Goal: Task Accomplishment & Management: Manage account settings

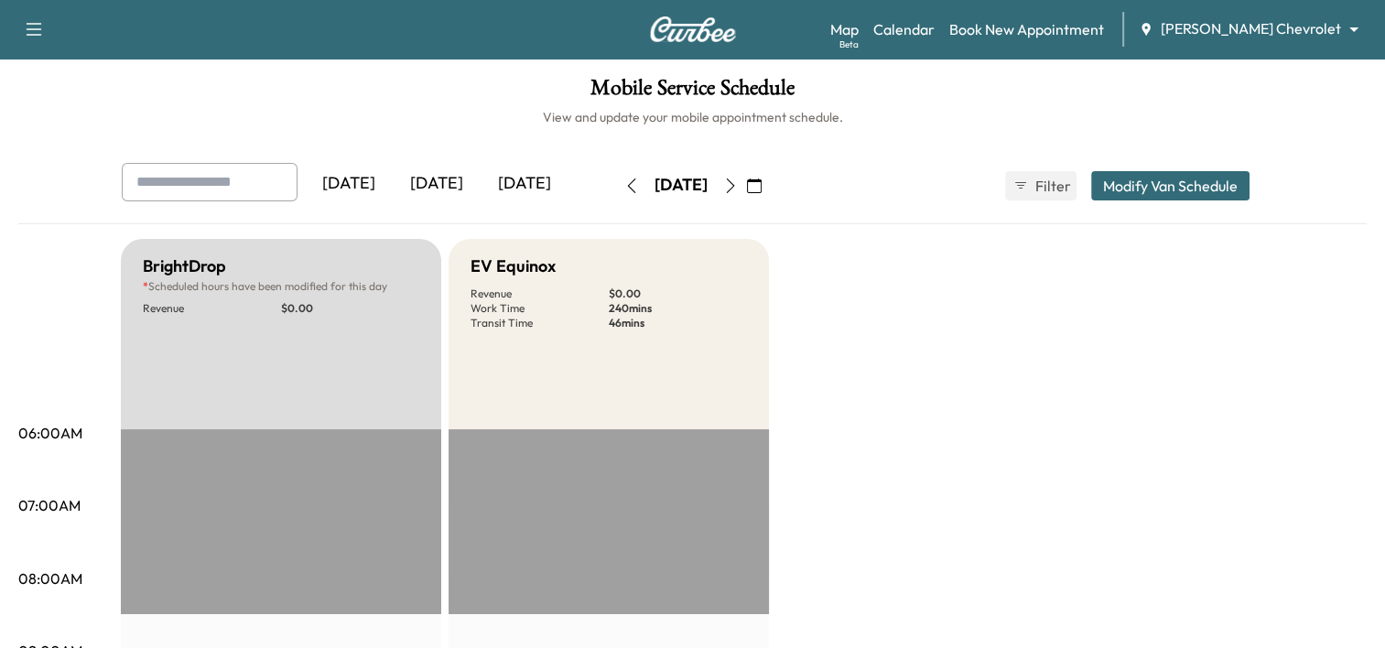
scroll to position [80, 0]
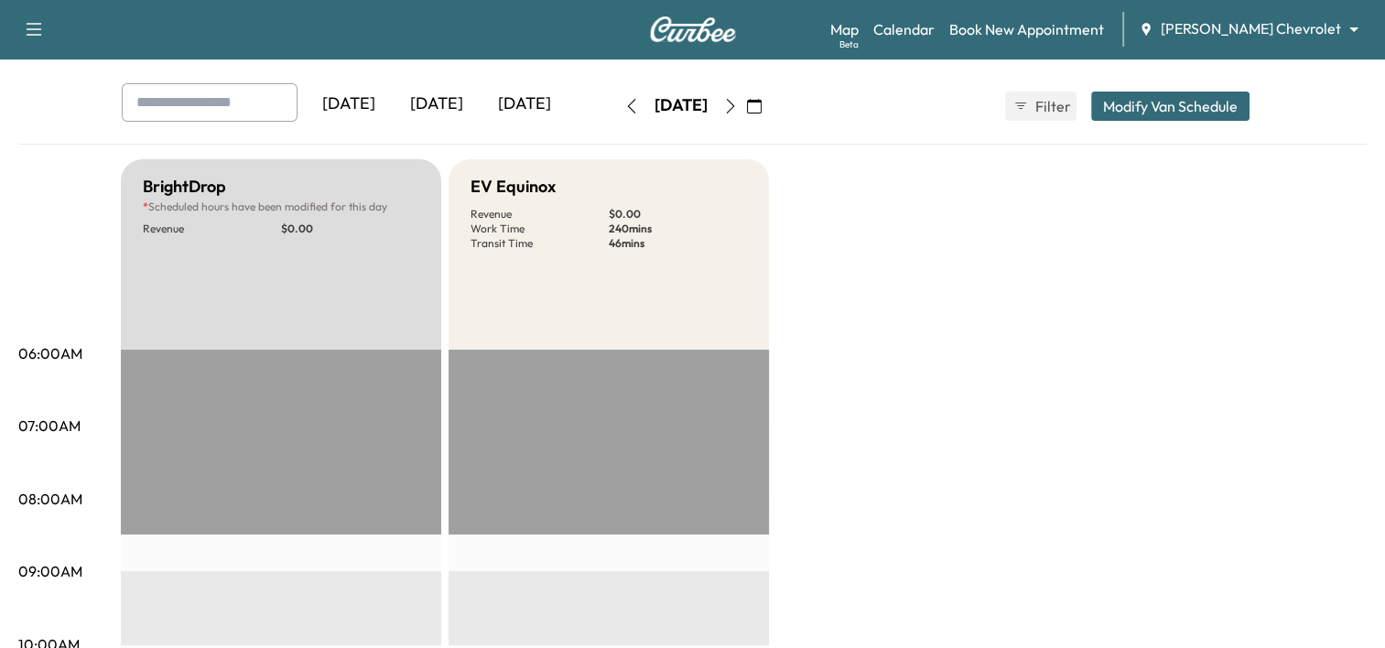
click at [738, 104] on icon "button" at bounding box center [730, 106] width 15 height 15
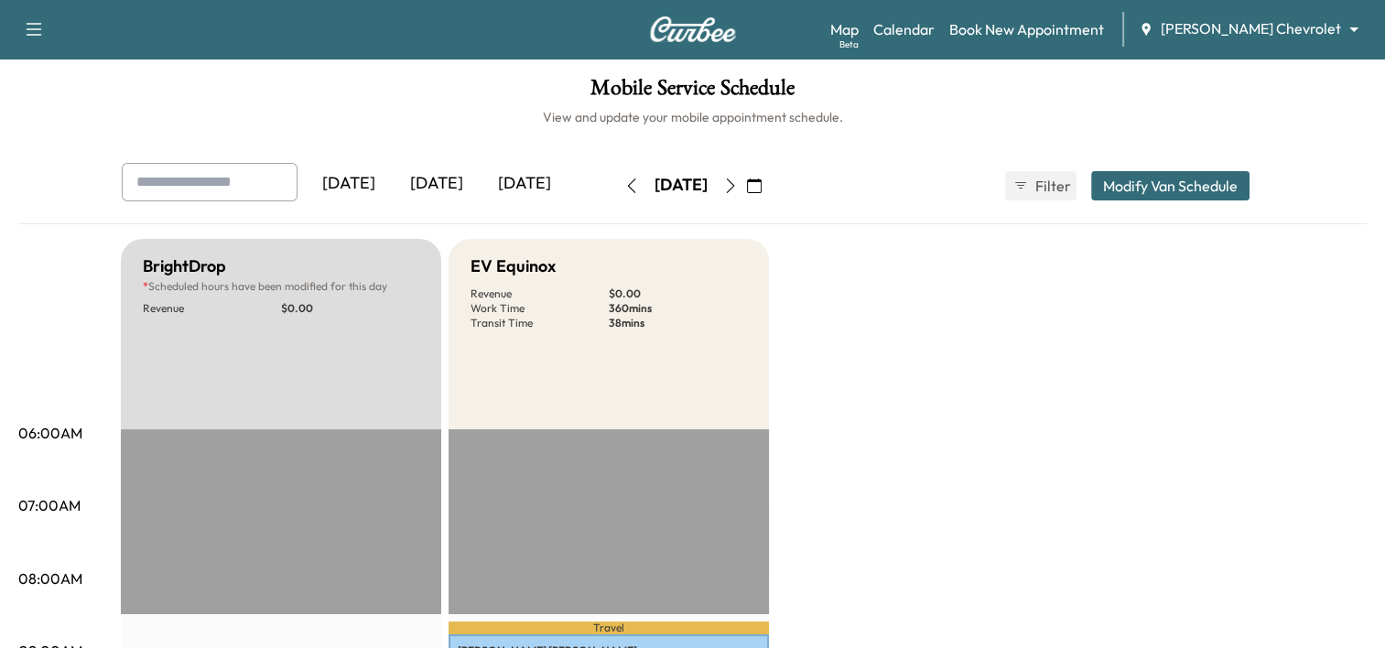
click at [746, 194] on button "button" at bounding box center [730, 185] width 31 height 29
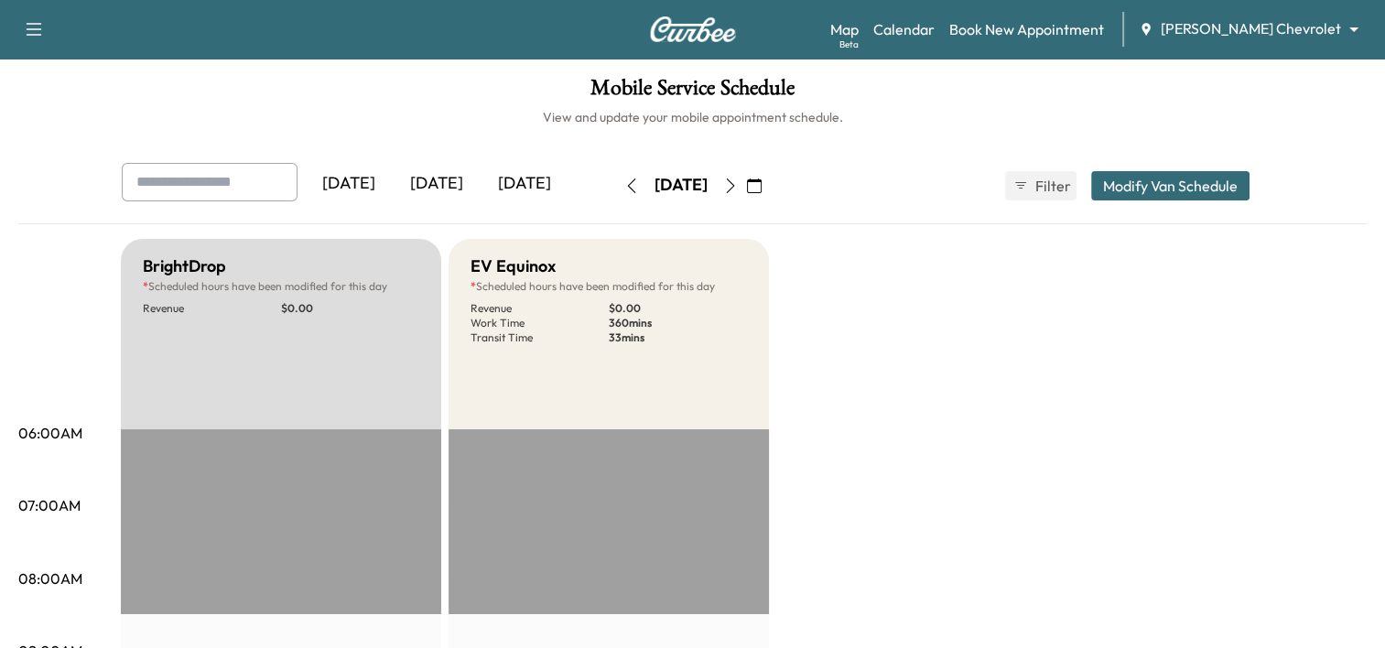
click at [746, 194] on button "button" at bounding box center [730, 185] width 31 height 29
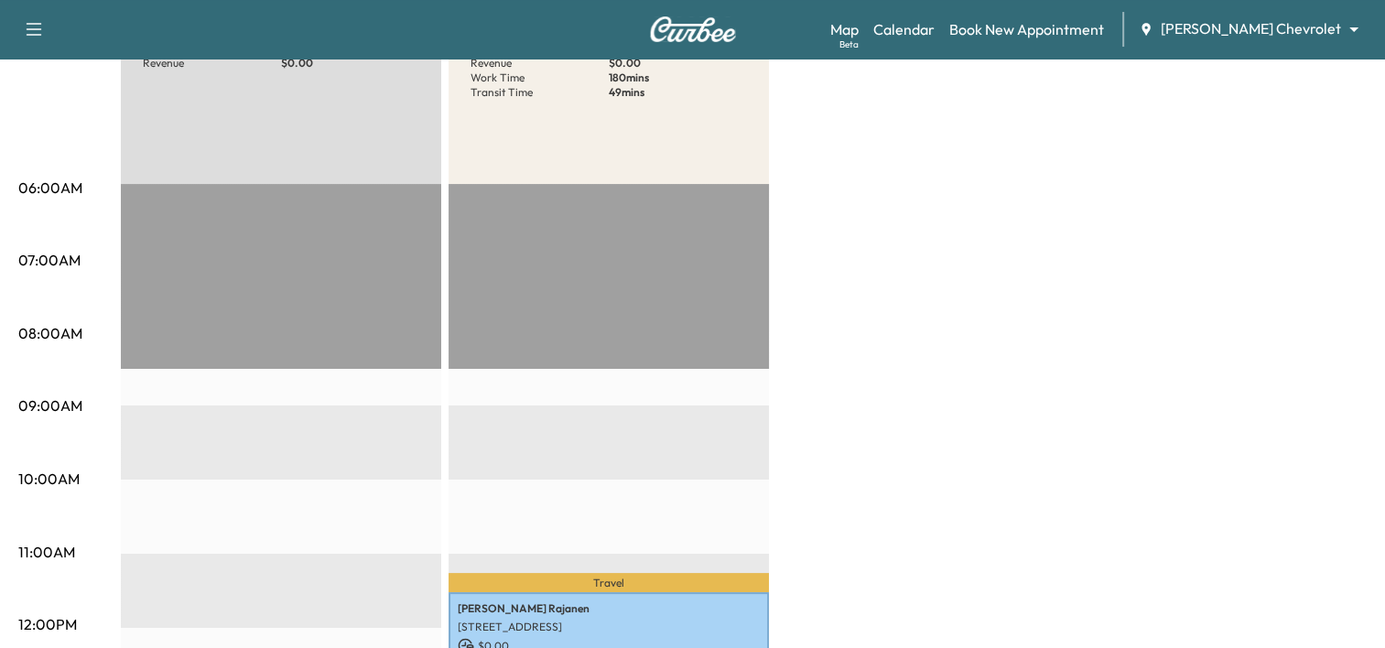
scroll to position [249, 0]
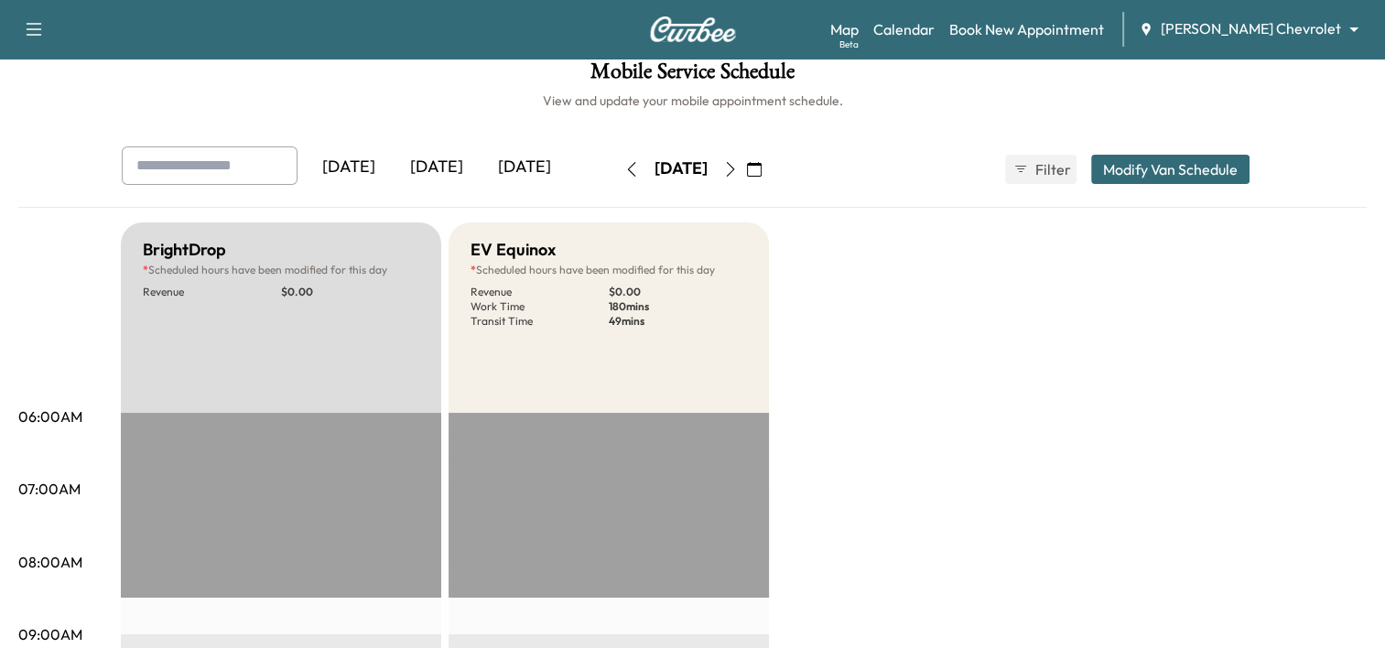
scroll to position [0, 0]
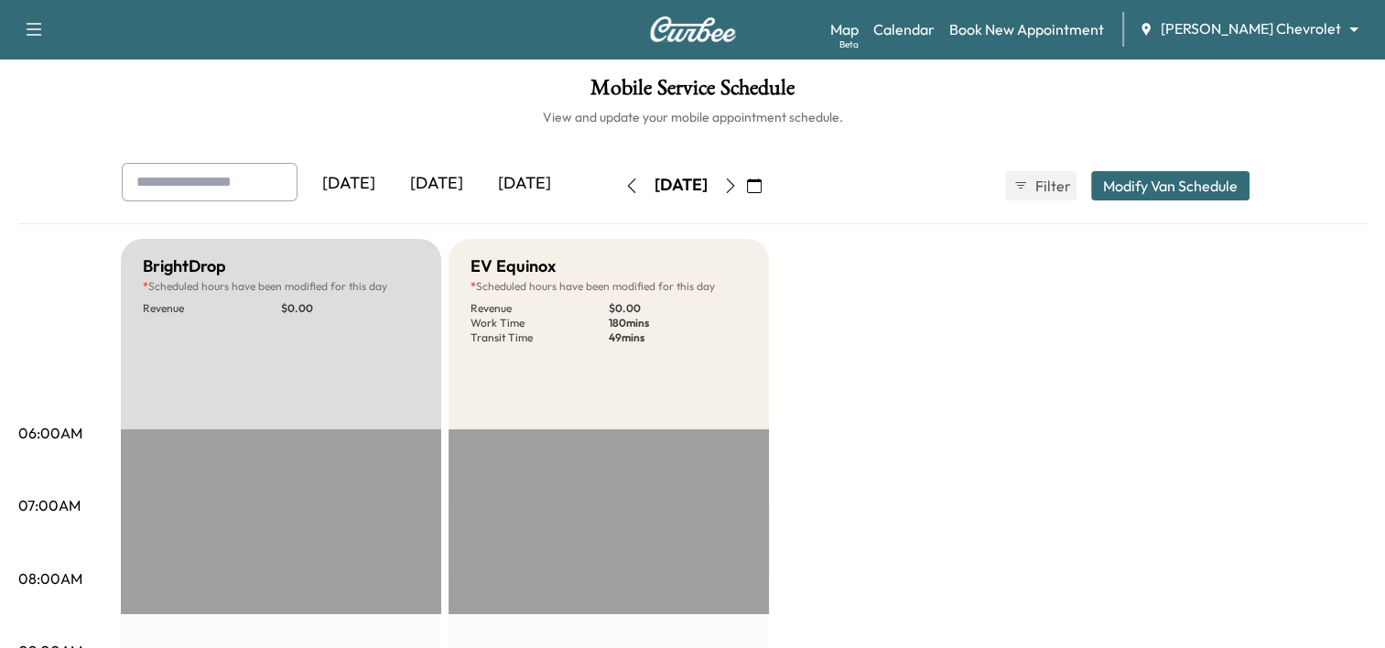
click at [655, 186] on div "[DATE]" at bounding box center [681, 185] width 53 height 23
click at [762, 191] on icon "button" at bounding box center [754, 186] width 15 height 15
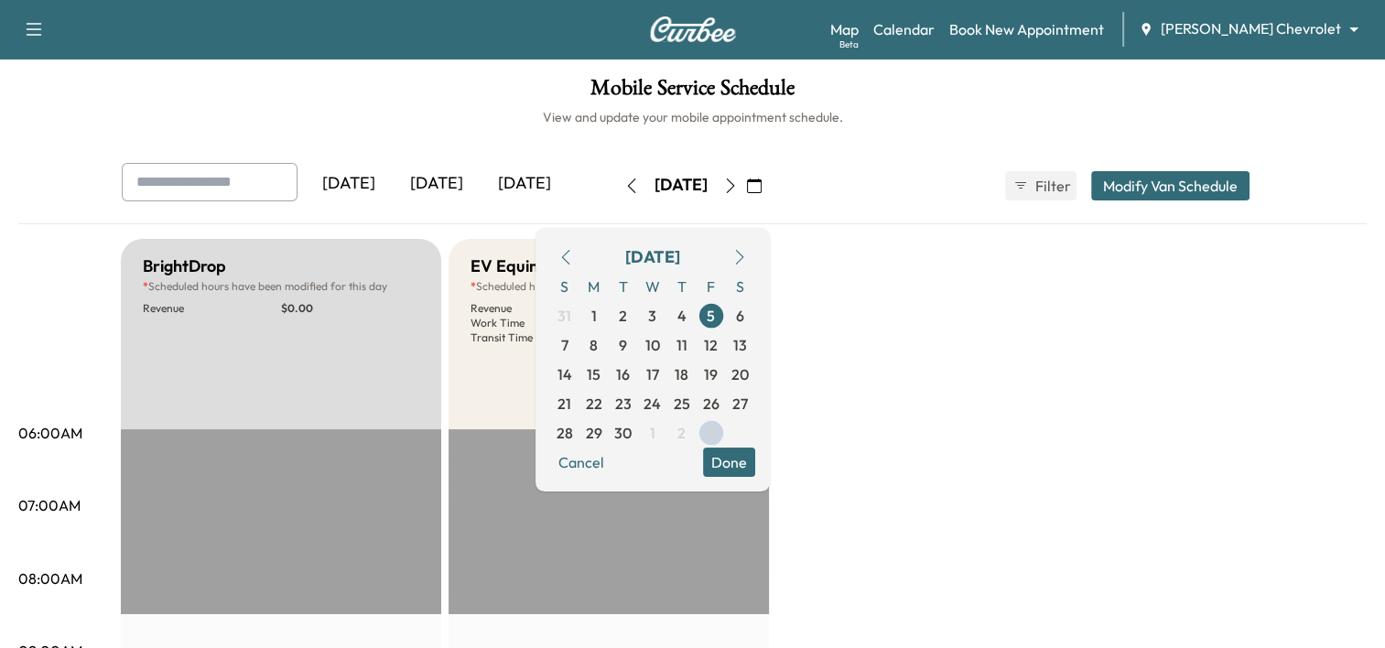
click at [573, 251] on icon "button" at bounding box center [565, 257] width 15 height 15
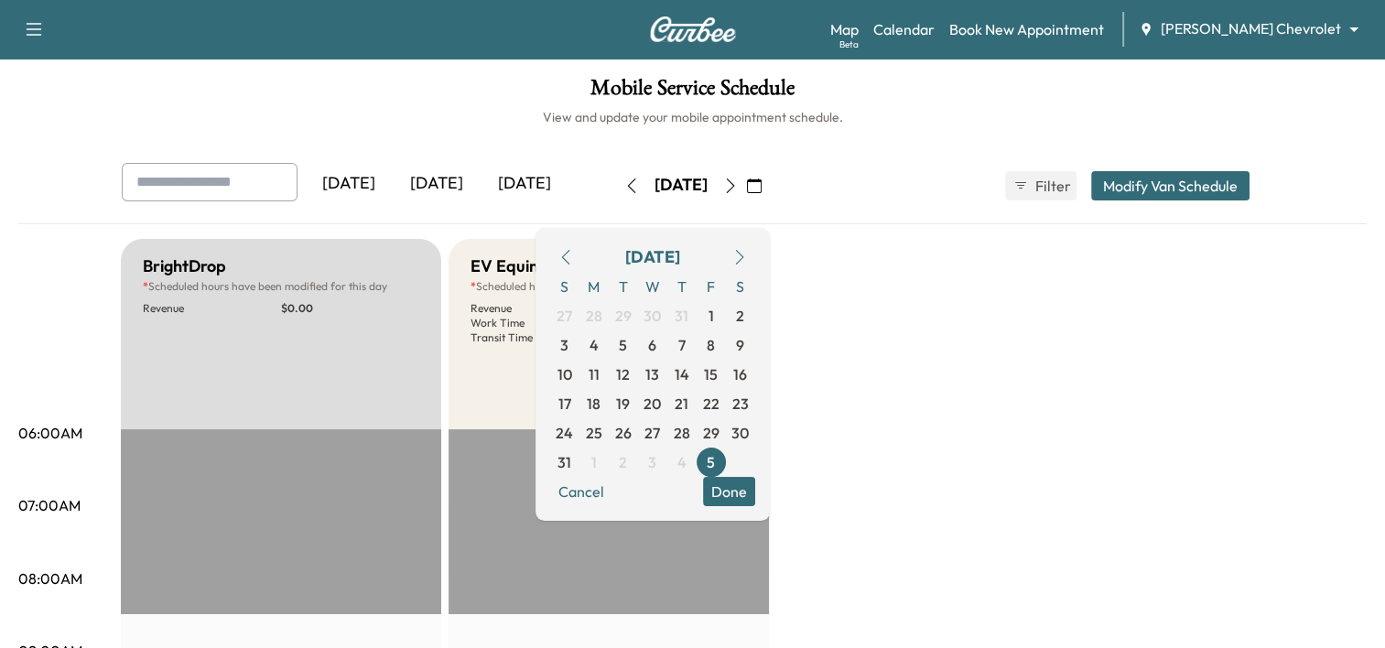
click at [755, 272] on span "S" at bounding box center [740, 286] width 29 height 29
click at [755, 265] on button "button" at bounding box center [739, 257] width 31 height 29
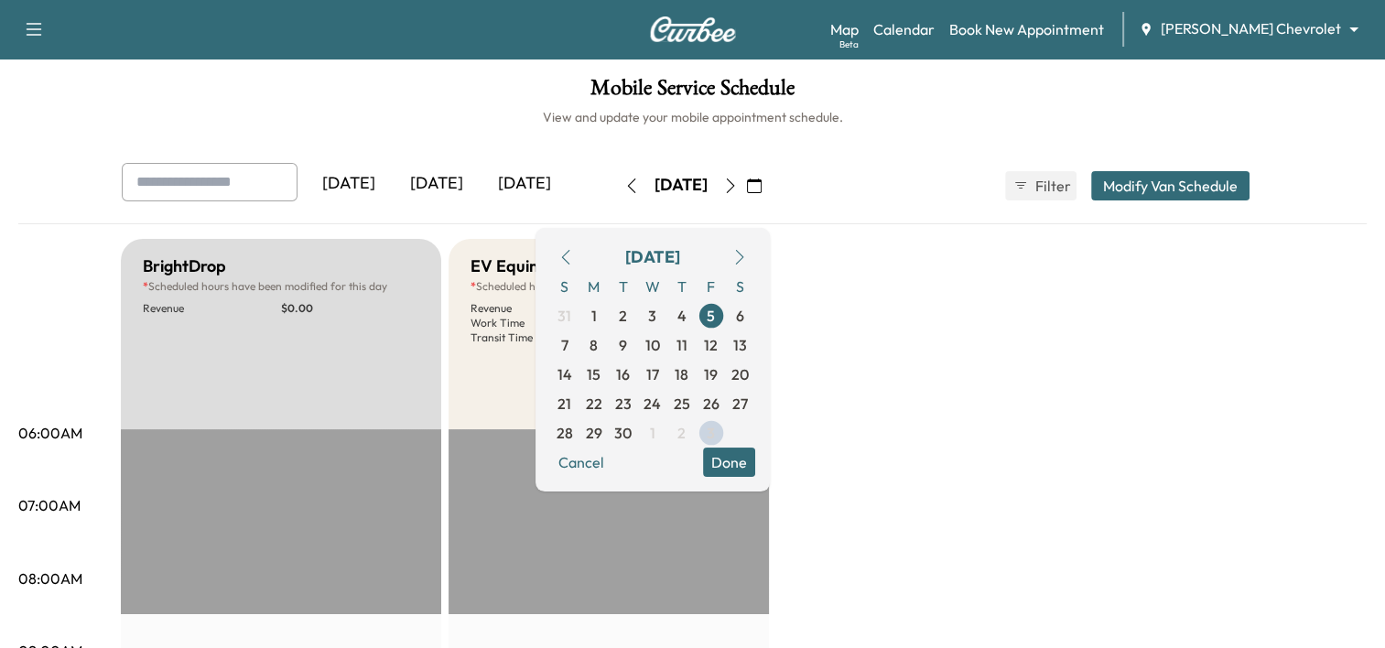
click at [755, 265] on button "button" at bounding box center [739, 257] width 31 height 29
click at [726, 318] on span "3" at bounding box center [711, 315] width 29 height 29
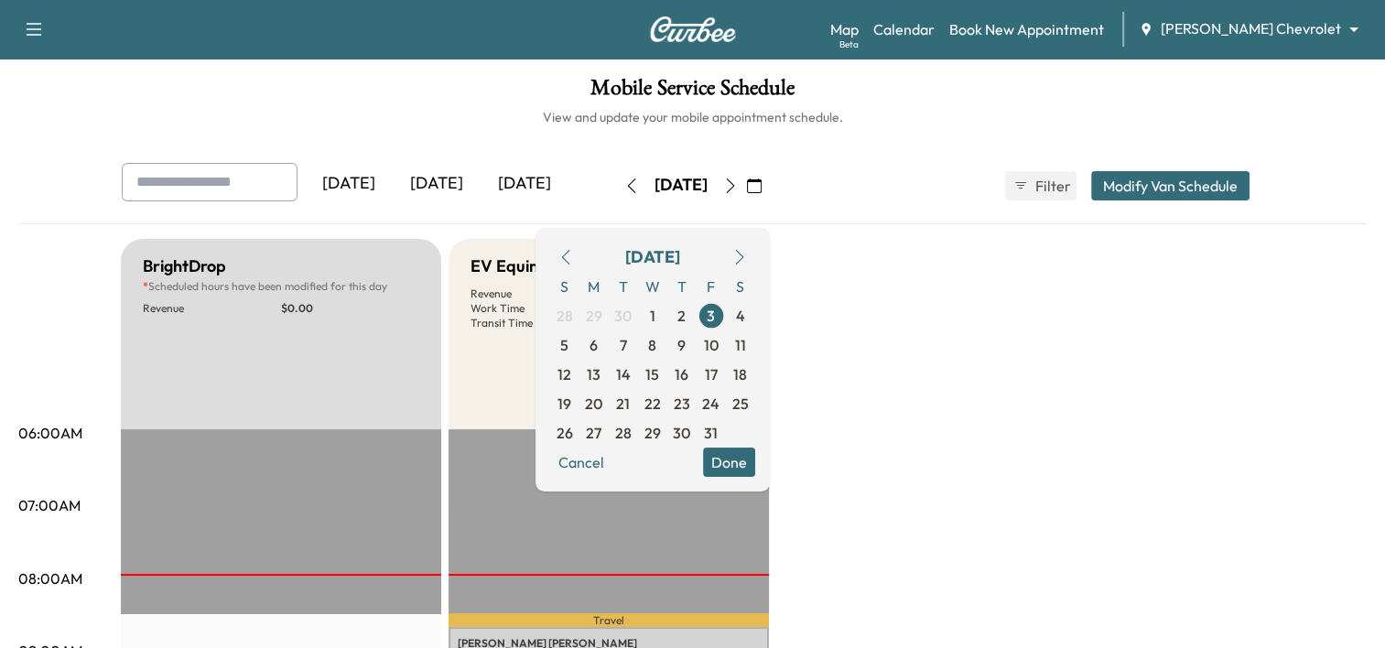
click at [755, 459] on button "Done" at bounding box center [729, 462] width 52 height 29
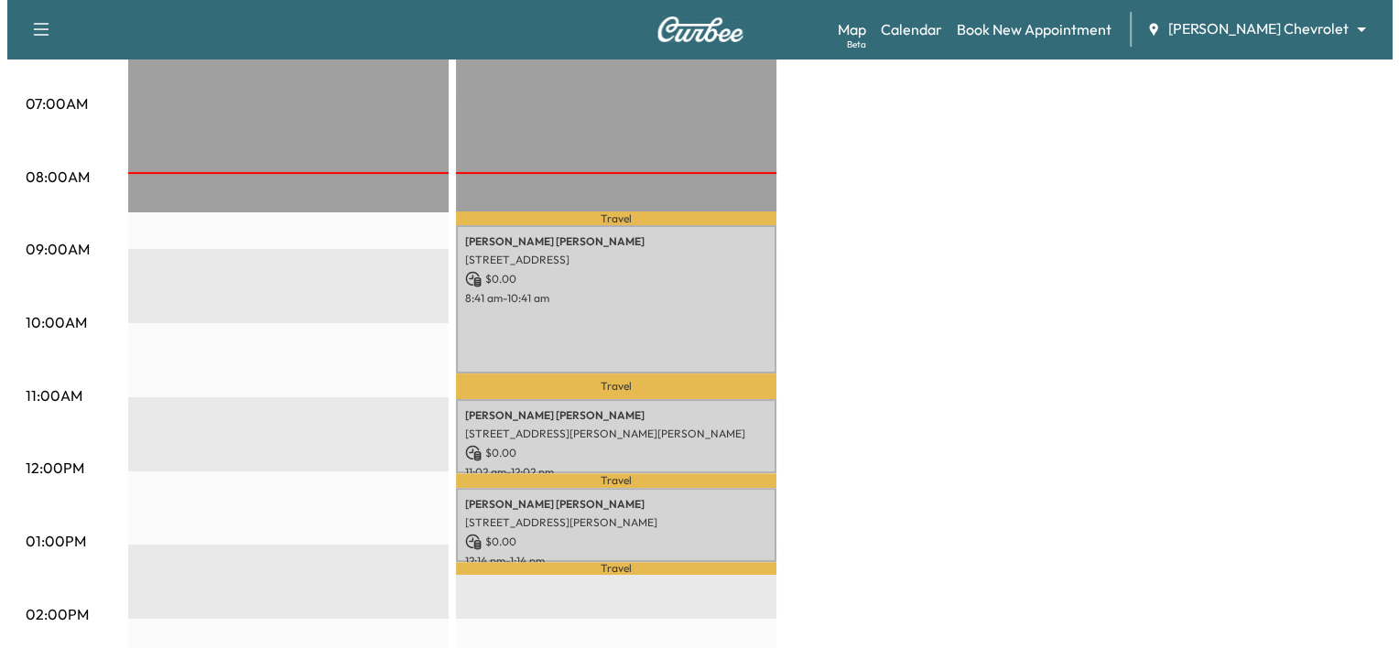
scroll to position [401, 0]
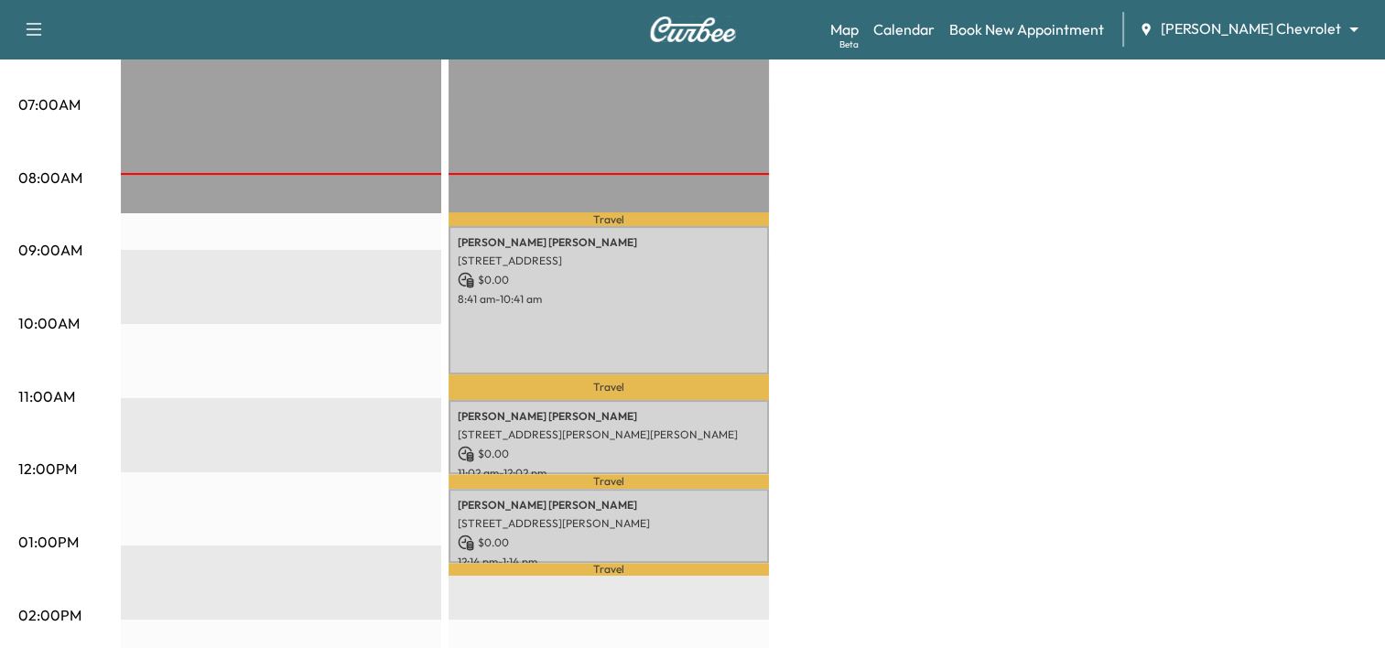
click at [550, 282] on p "$ 0.00" at bounding box center [609, 280] width 302 height 16
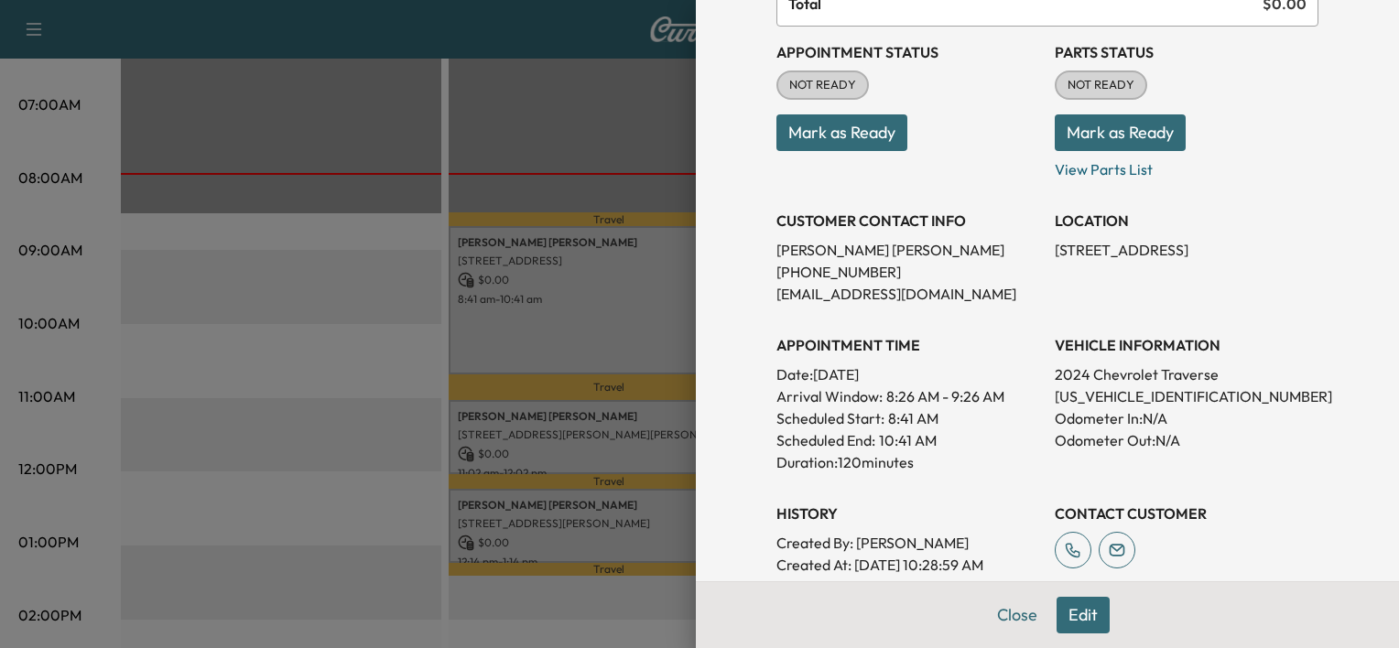
scroll to position [0, 0]
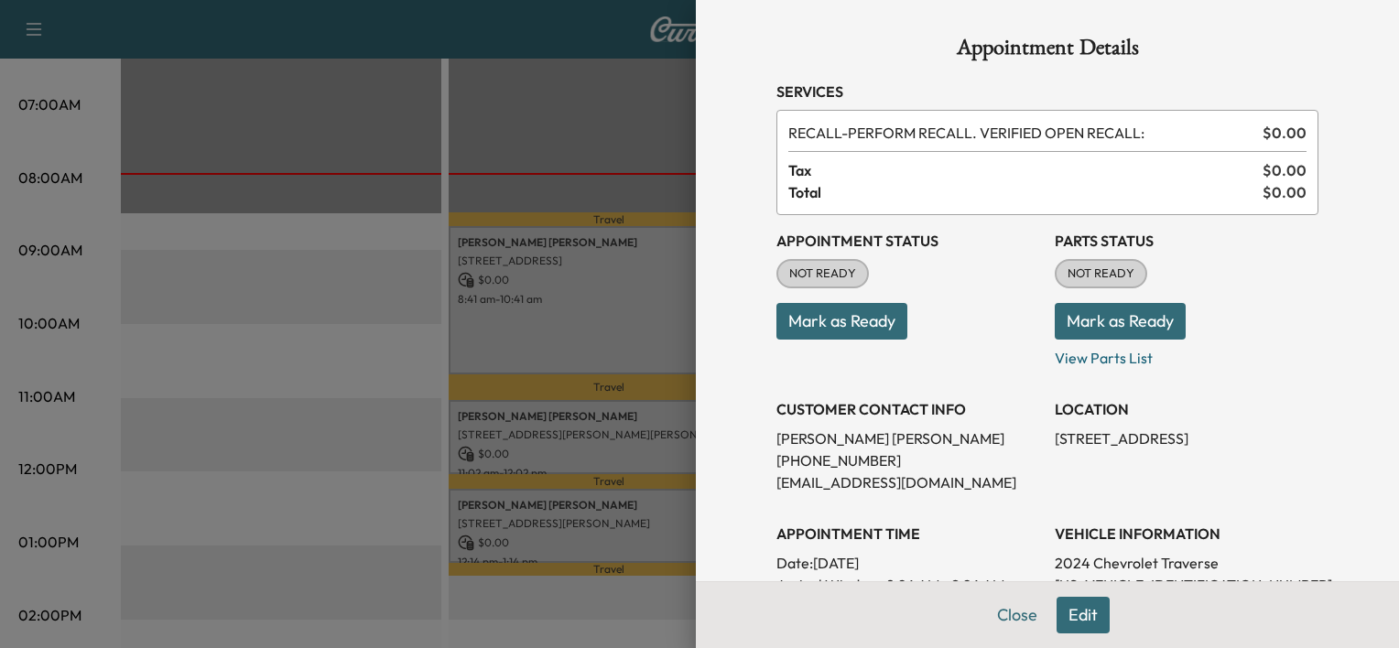
click at [853, 315] on button "Mark as Ready" at bounding box center [841, 321] width 131 height 37
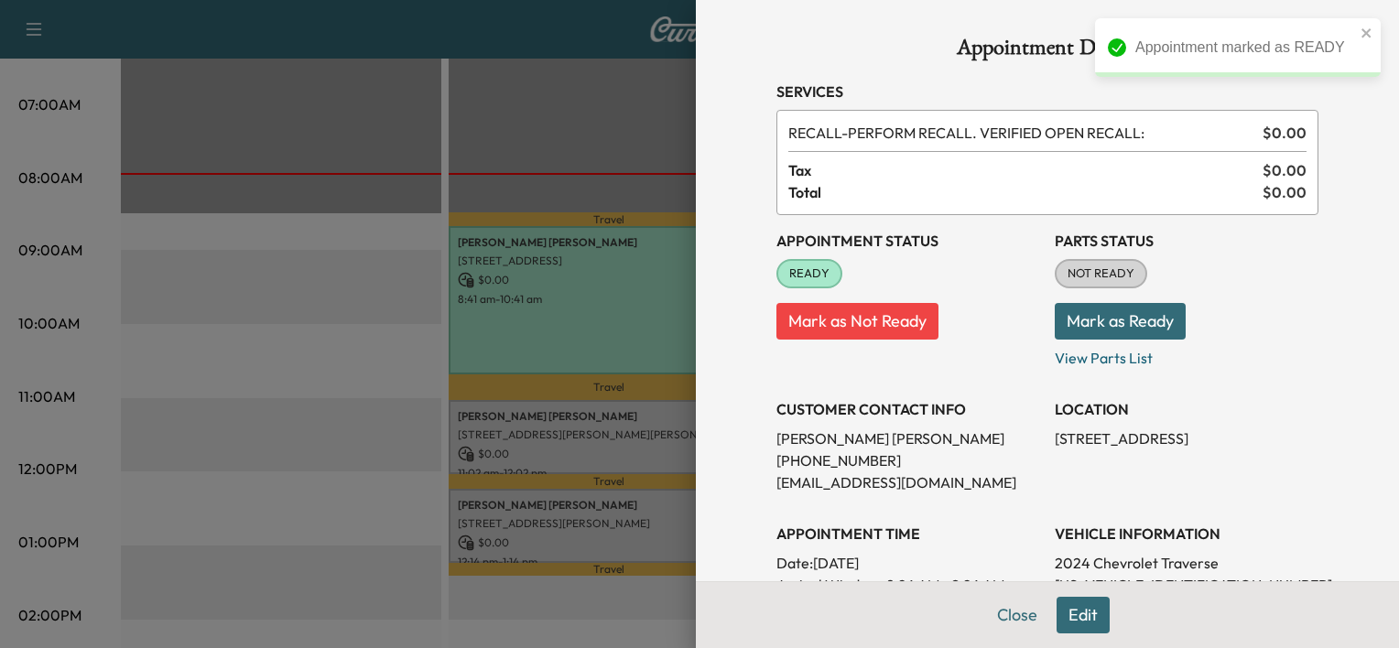
click at [611, 375] on div at bounding box center [699, 324] width 1399 height 648
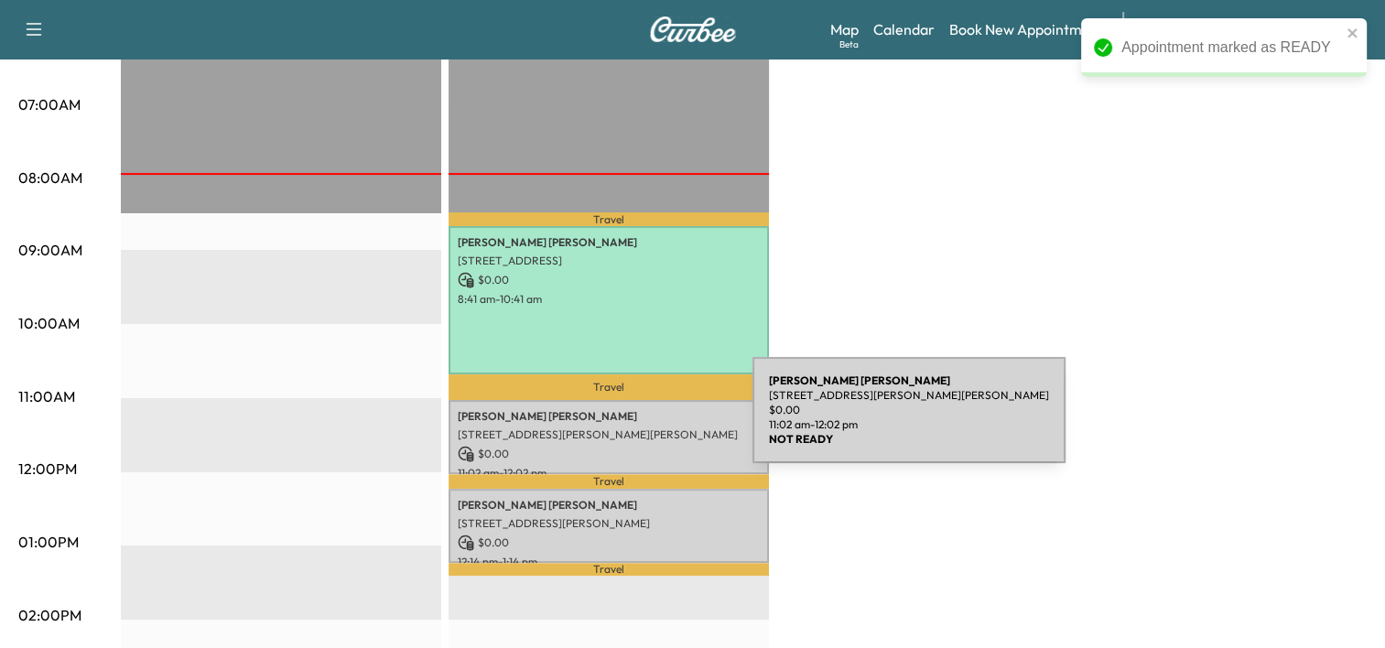
click at [616, 431] on p "[STREET_ADDRESS][PERSON_NAME][PERSON_NAME]" at bounding box center [609, 434] width 302 height 15
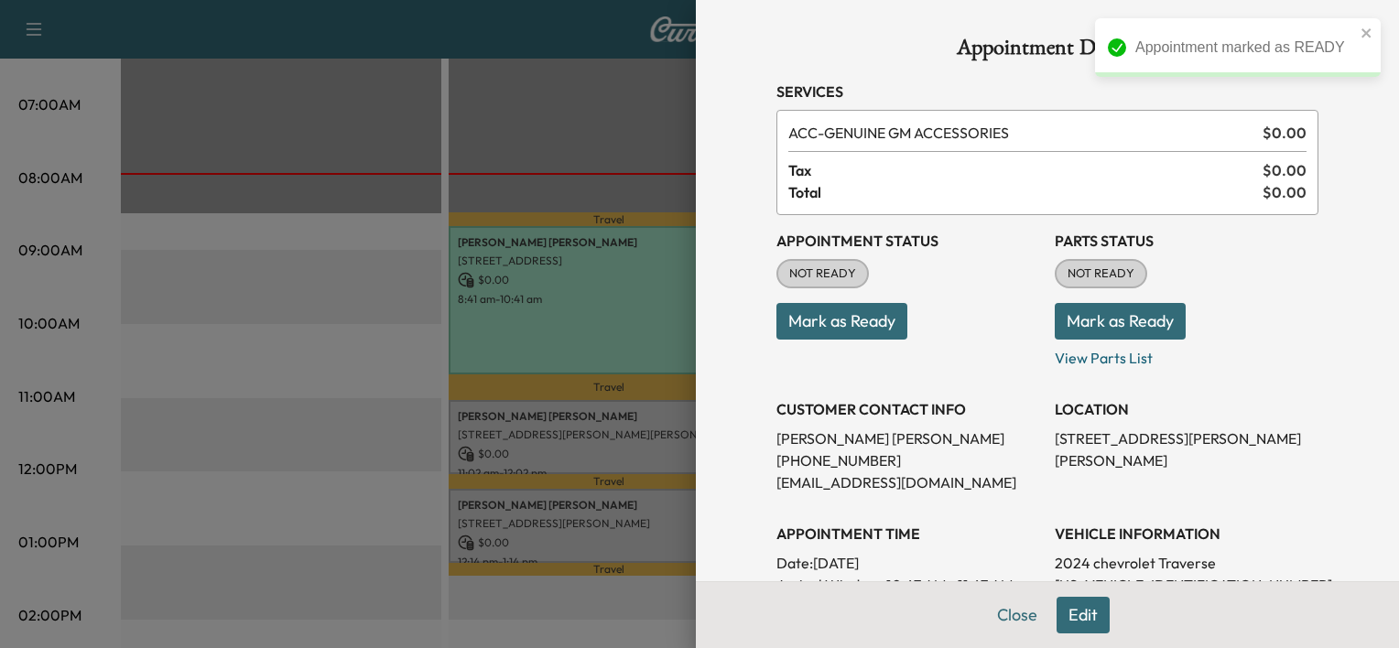
click at [858, 326] on button "Mark as Ready" at bounding box center [841, 321] width 131 height 37
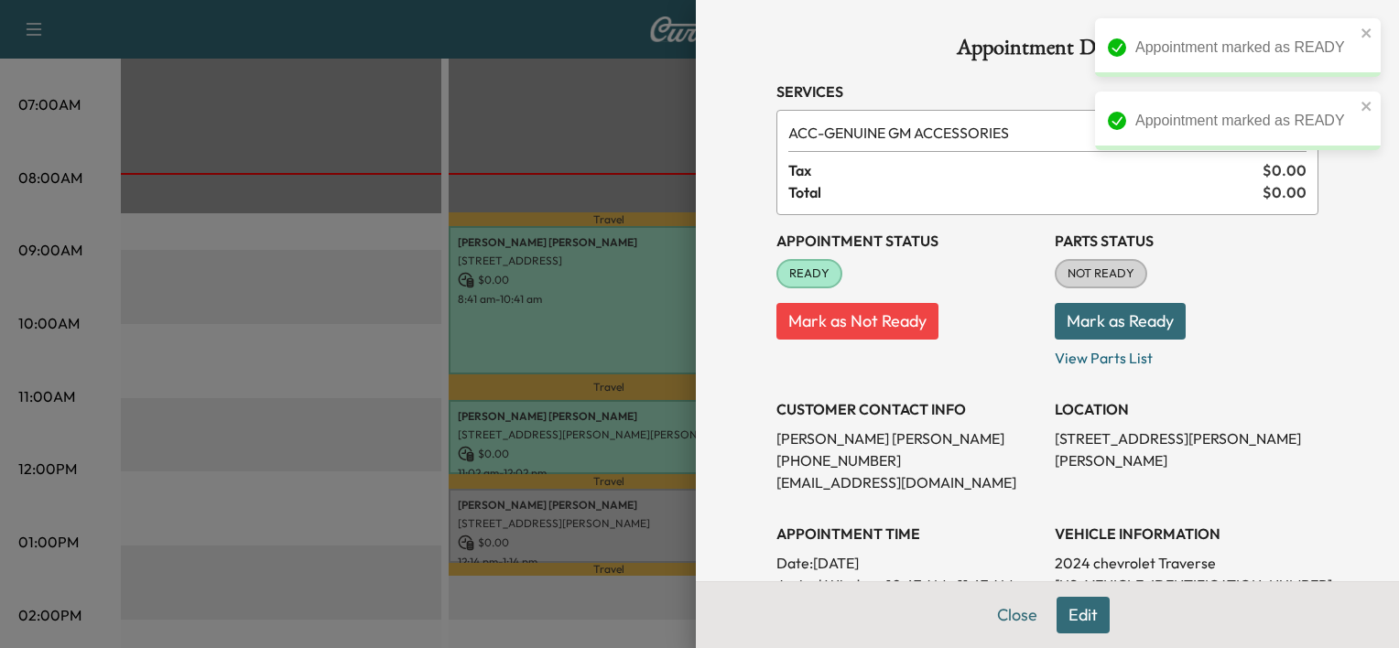
click at [615, 479] on div at bounding box center [699, 324] width 1399 height 648
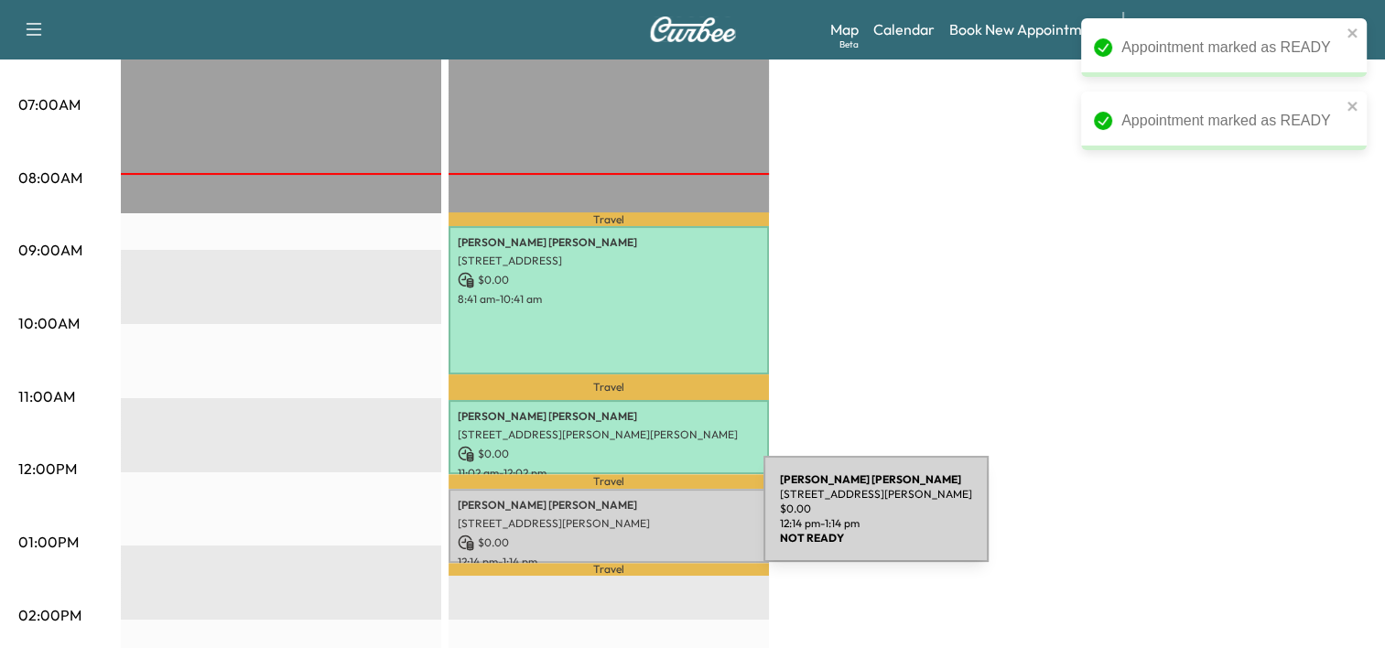
click at [626, 520] on p "[STREET_ADDRESS][PERSON_NAME]" at bounding box center [609, 523] width 302 height 15
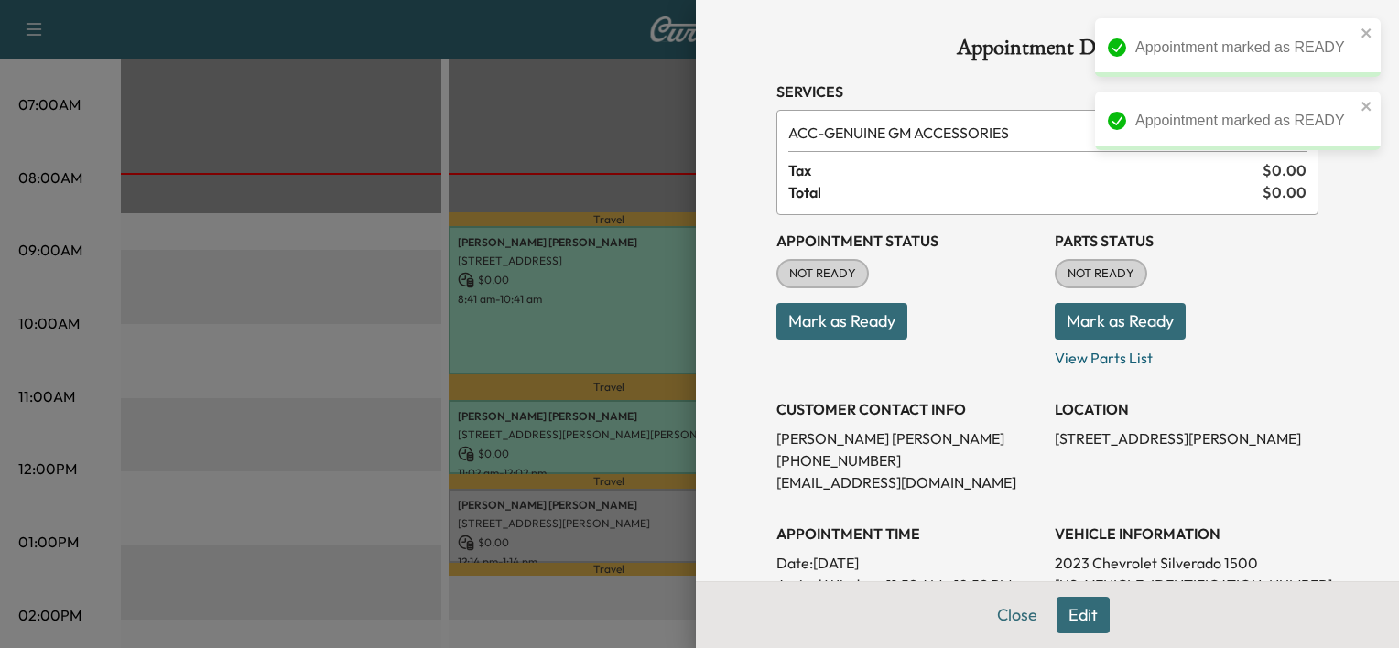
click at [834, 325] on button "Mark as Ready" at bounding box center [841, 321] width 131 height 37
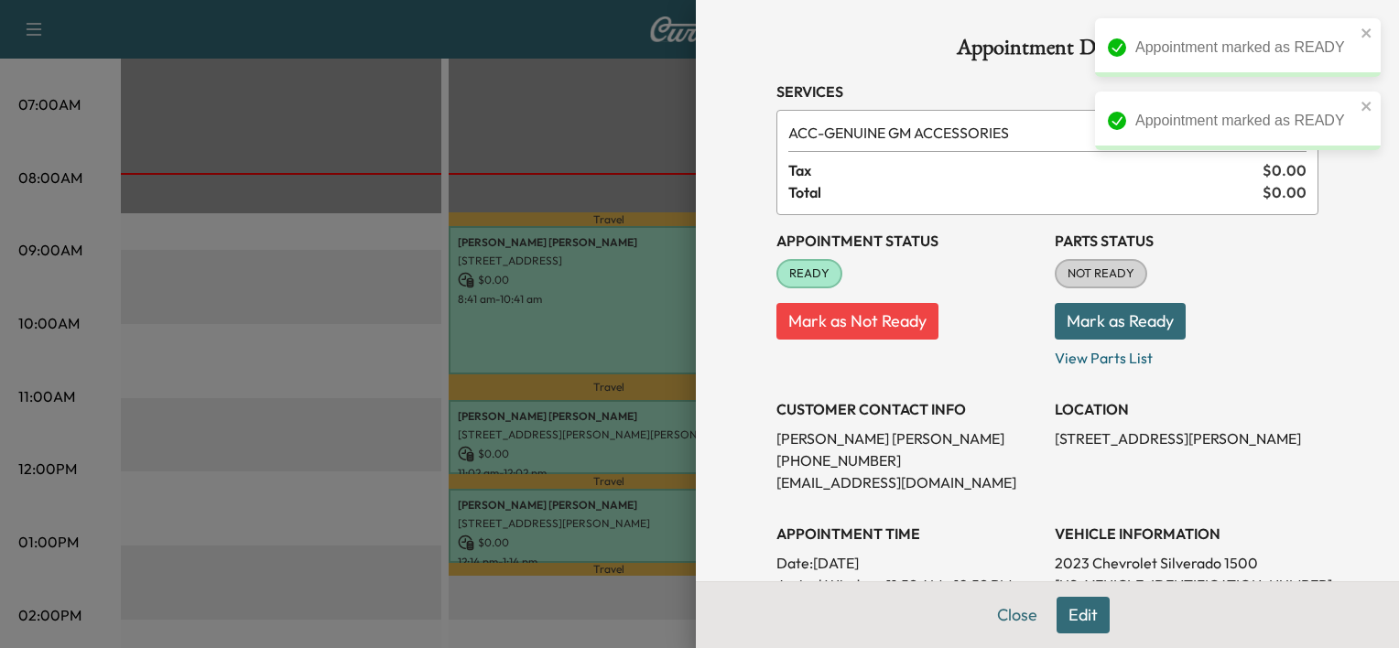
click at [400, 343] on div at bounding box center [699, 324] width 1399 height 648
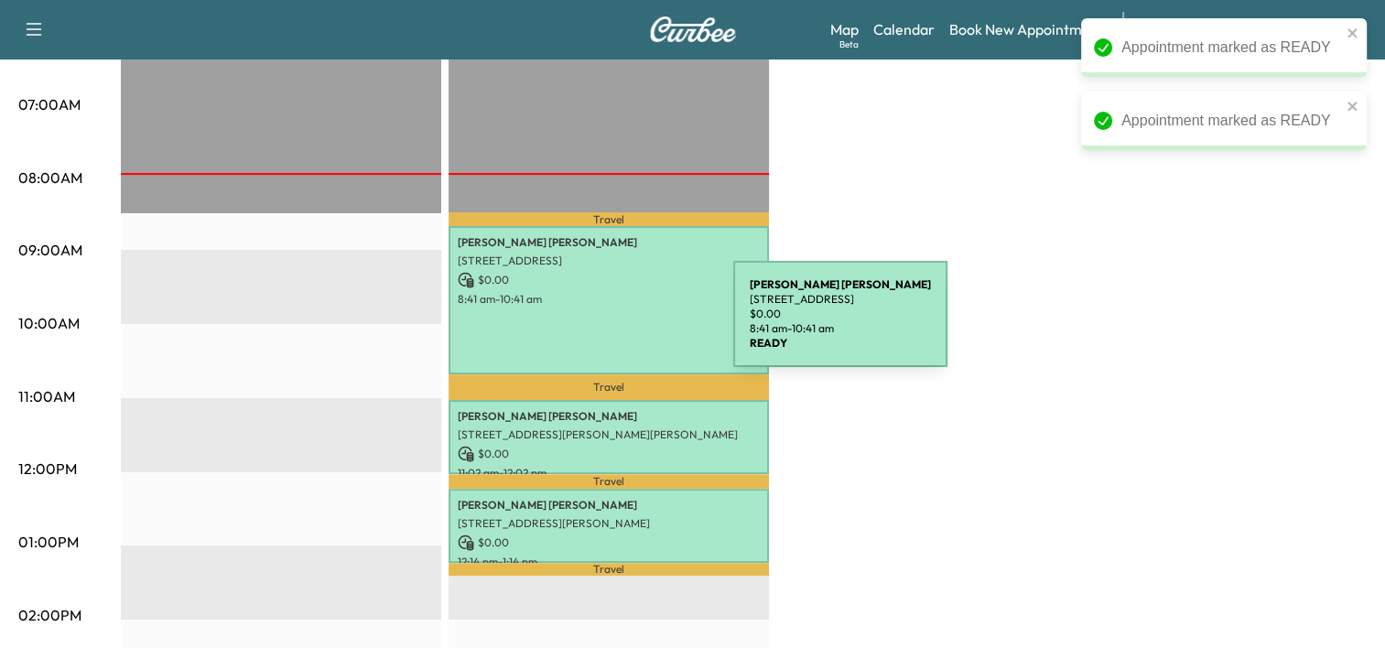
click at [599, 325] on div "[PERSON_NAME] [STREET_ADDRESS][PERSON_NAME] $ 0.00 8:41 am - 10:41 am" at bounding box center [609, 300] width 320 height 148
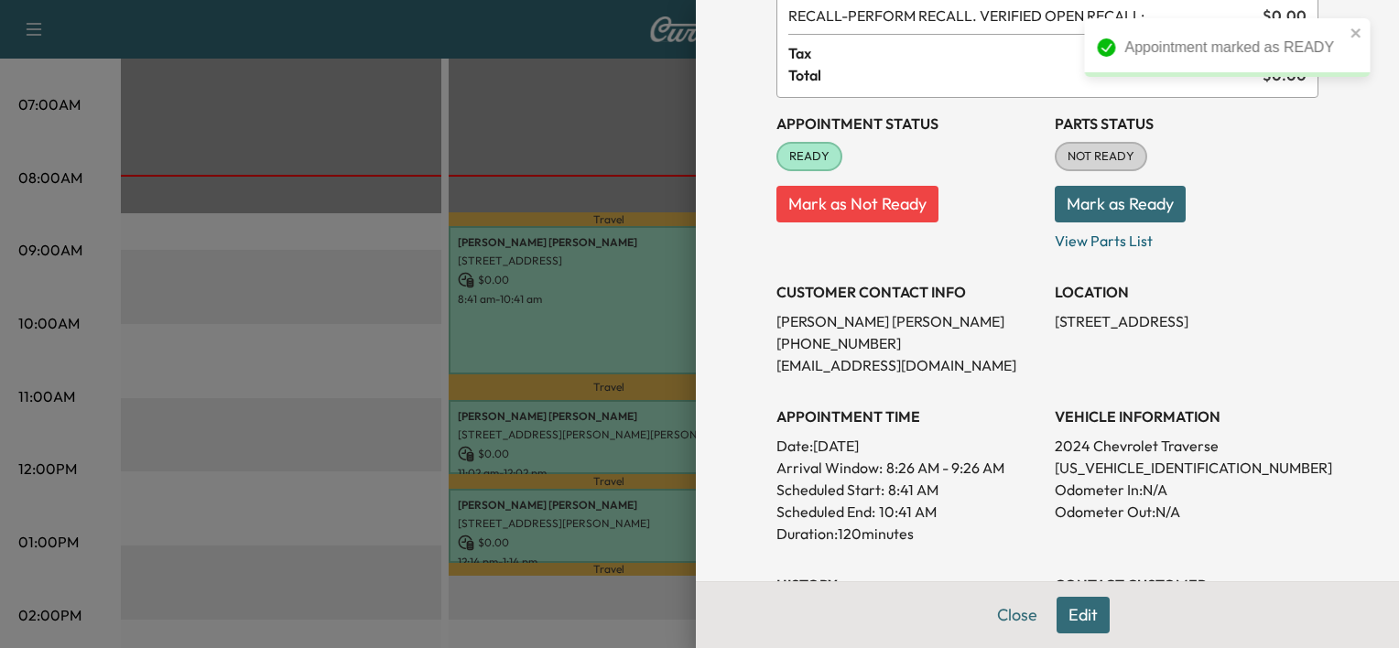
scroll to position [135, 0]
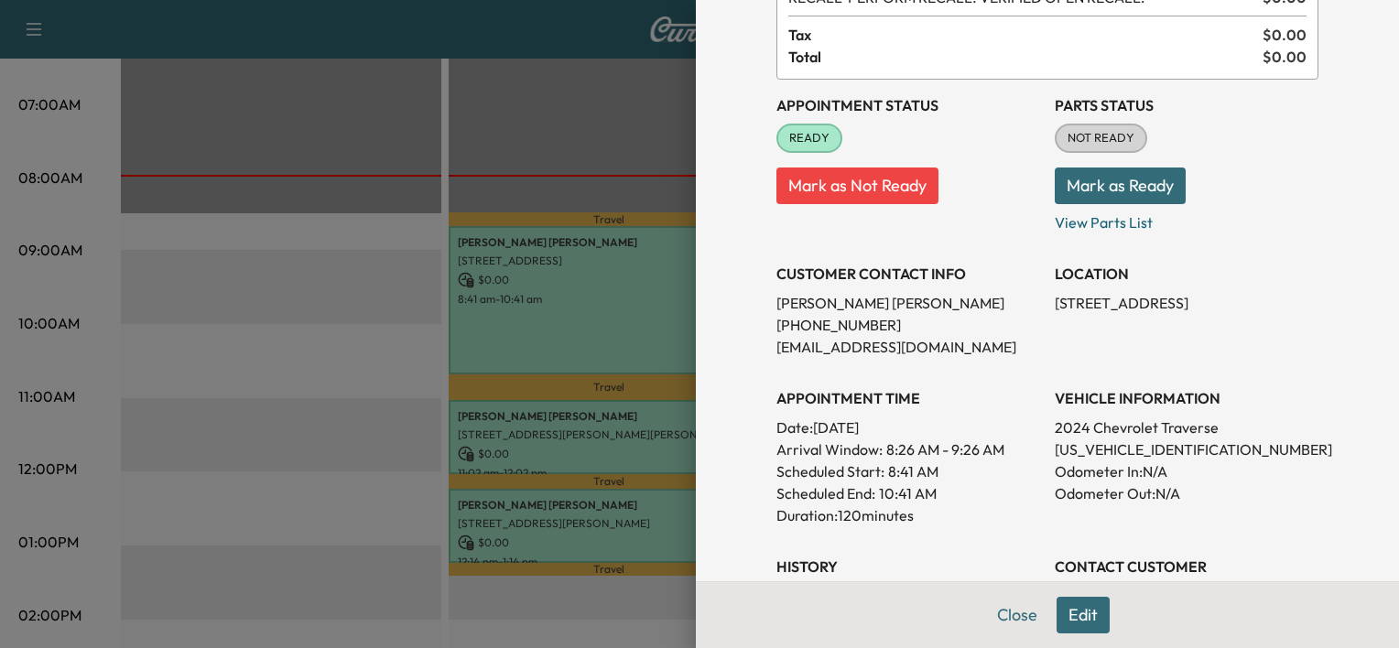
click at [1101, 440] on p "[US_VEHICLE_IDENTIFICATION_NUMBER]" at bounding box center [1187, 449] width 264 height 22
copy p "[US_VEHICLE_IDENTIFICATION_NUMBER]"
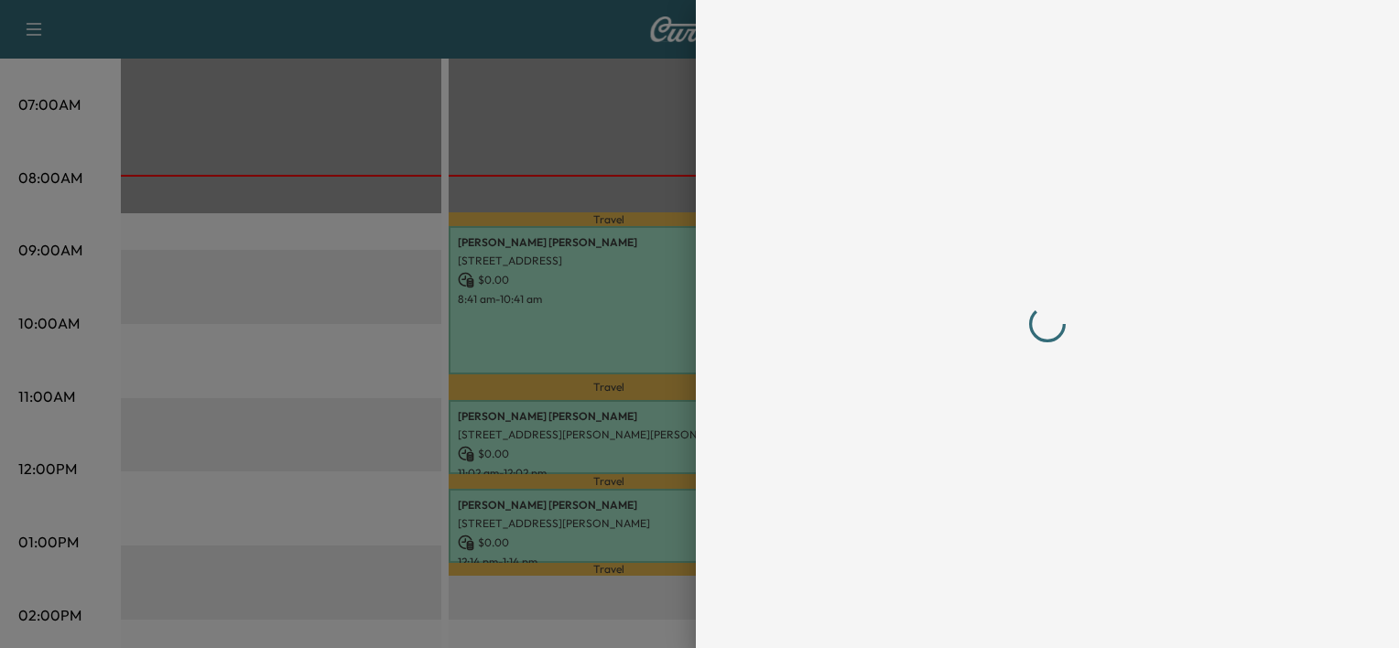
scroll to position [0, 0]
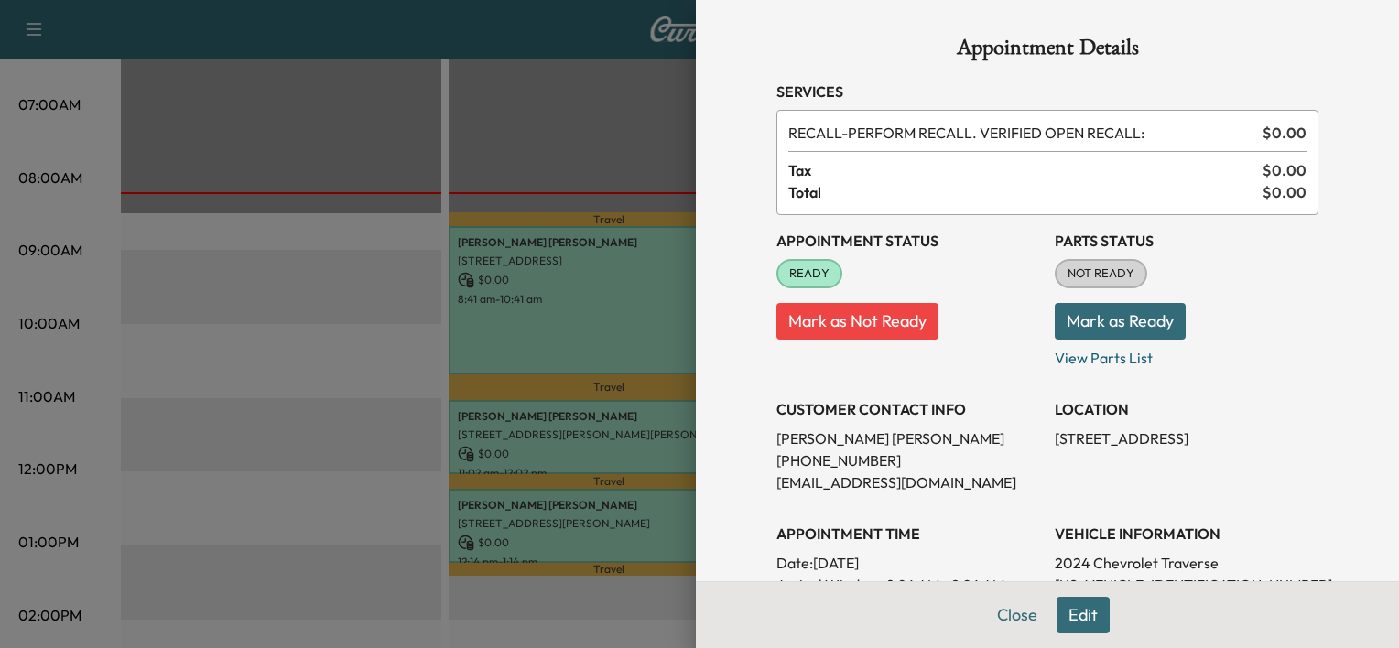
click at [611, 282] on div at bounding box center [699, 324] width 1399 height 648
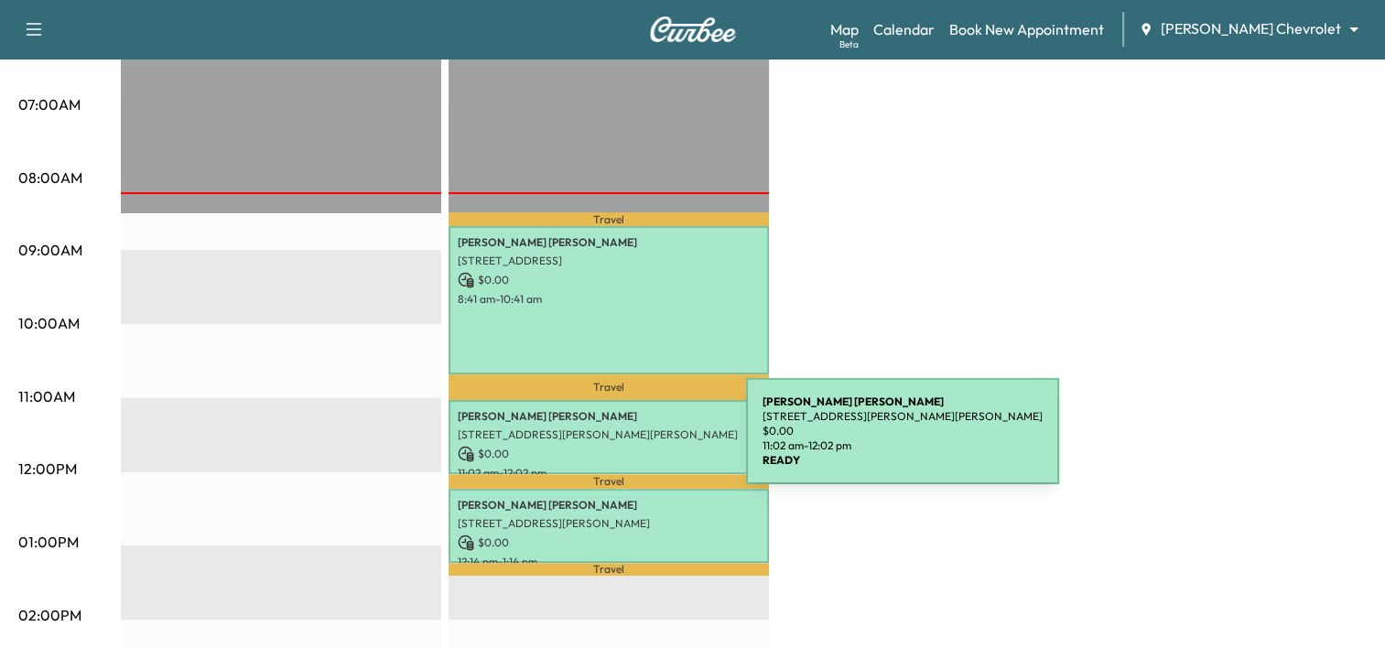
click at [609, 446] on p "$ 0.00" at bounding box center [609, 454] width 302 height 16
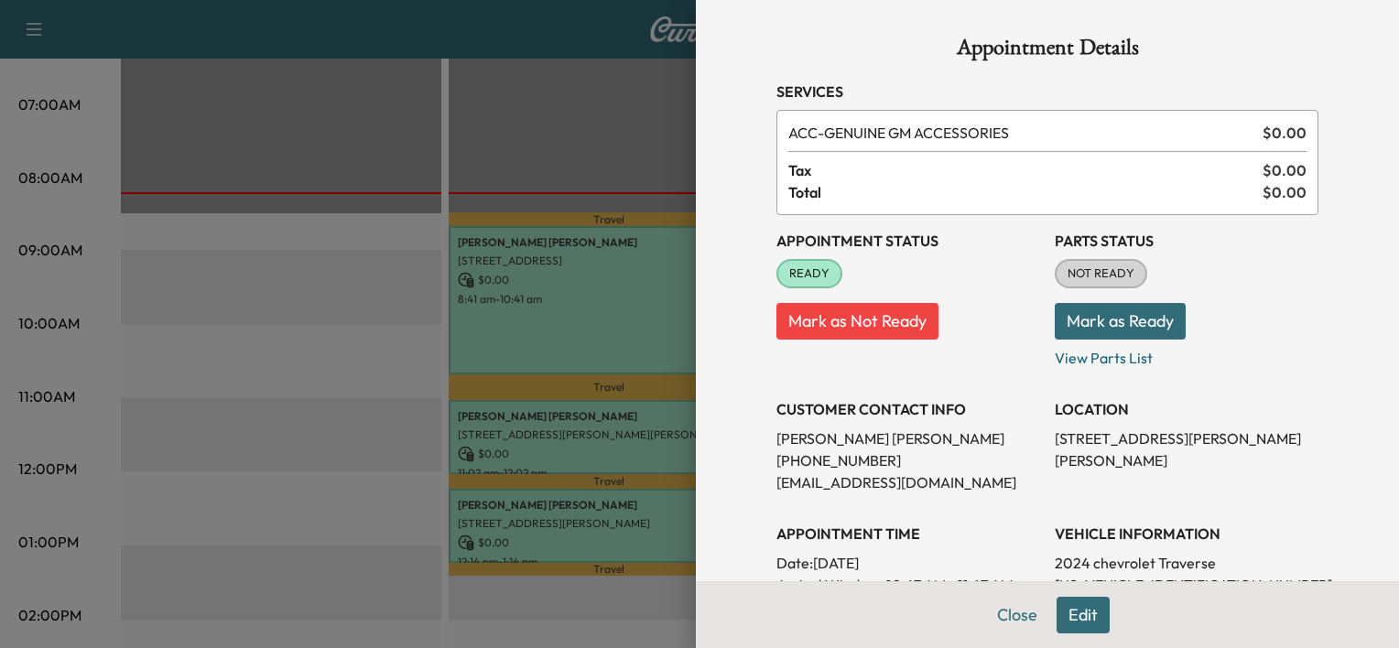
scroll to position [93, 0]
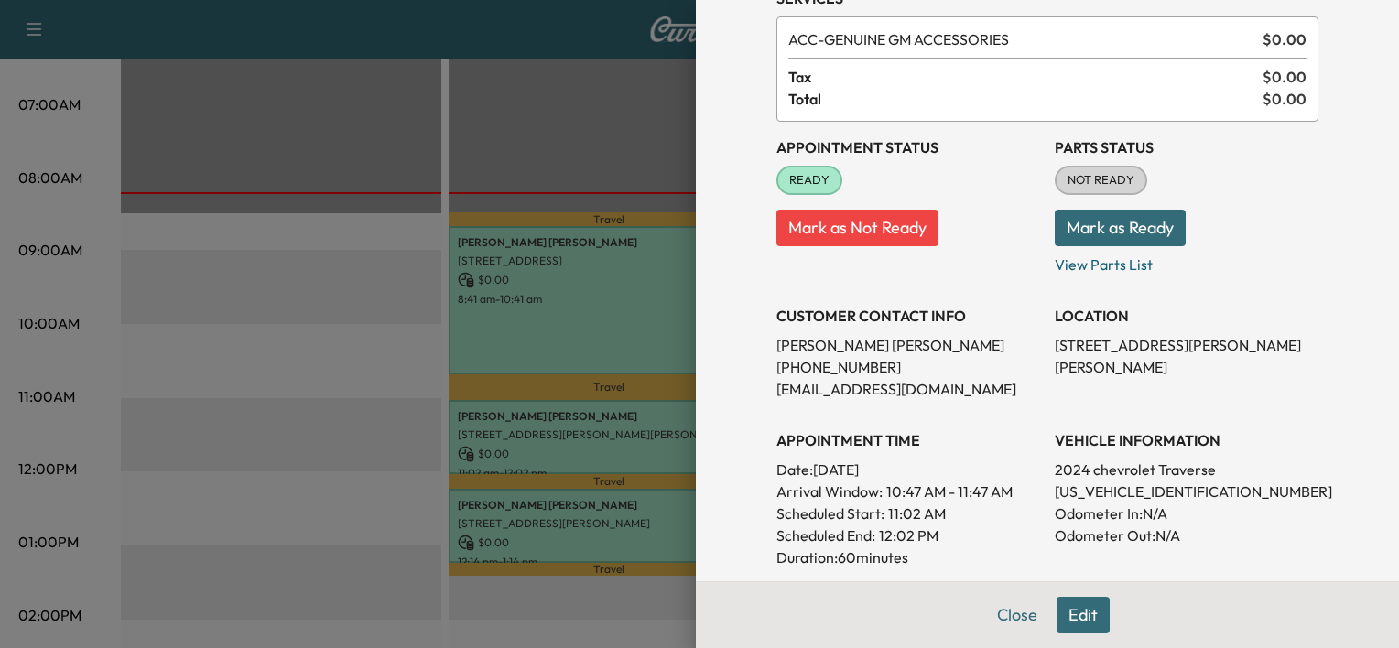
click at [1127, 496] on p "[US_VEHICLE_IDENTIFICATION_NUMBER]" at bounding box center [1187, 492] width 264 height 22
copy p "[US_VEHICLE_IDENTIFICATION_NUMBER]"
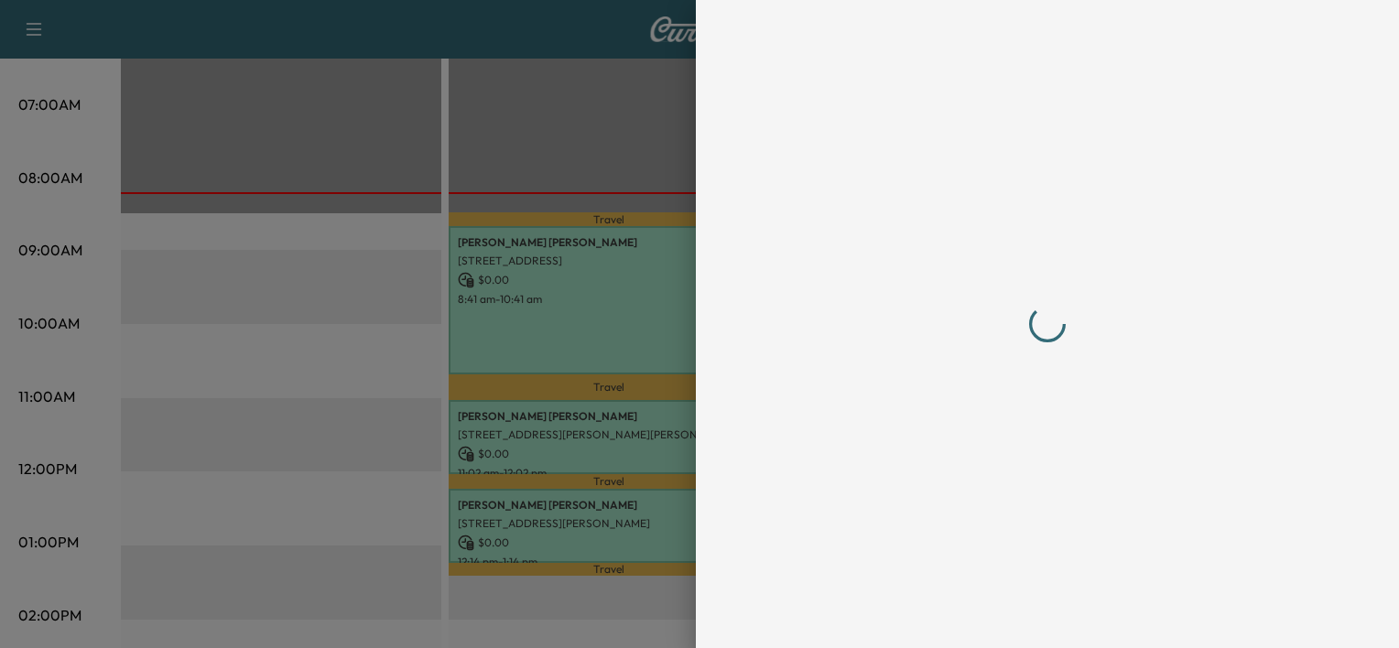
scroll to position [0, 0]
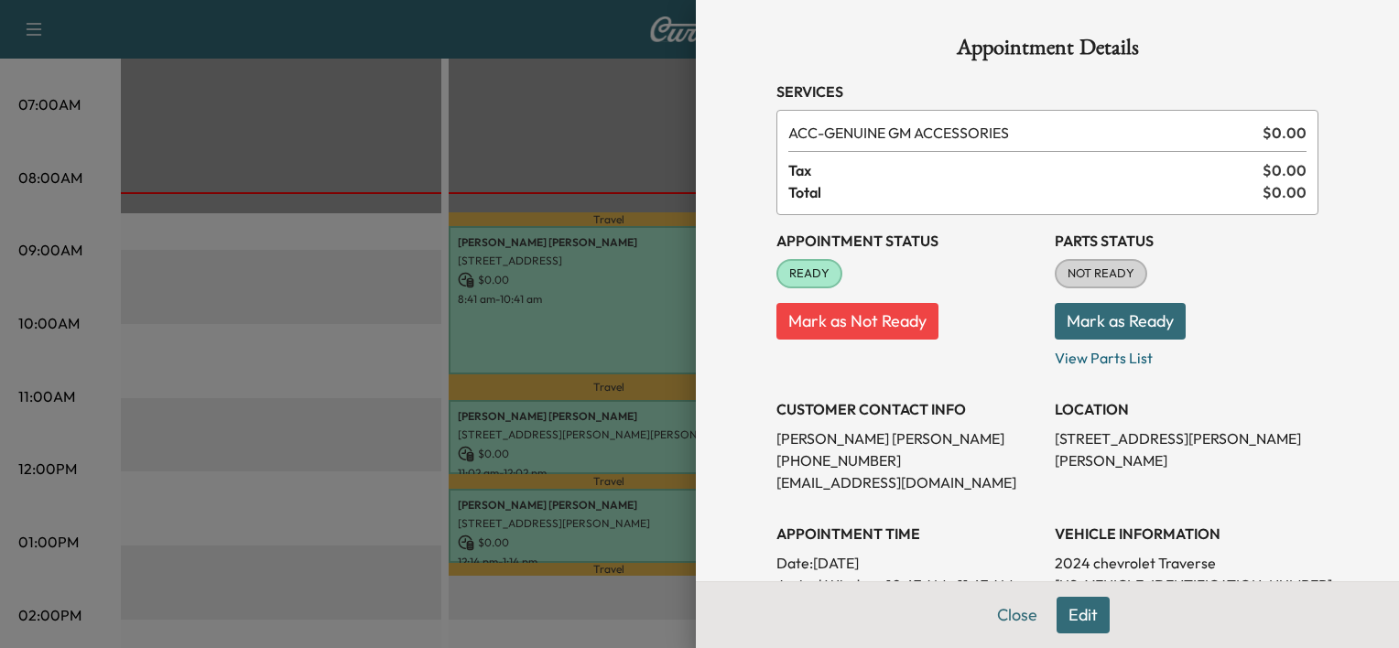
click at [484, 326] on div at bounding box center [699, 324] width 1399 height 648
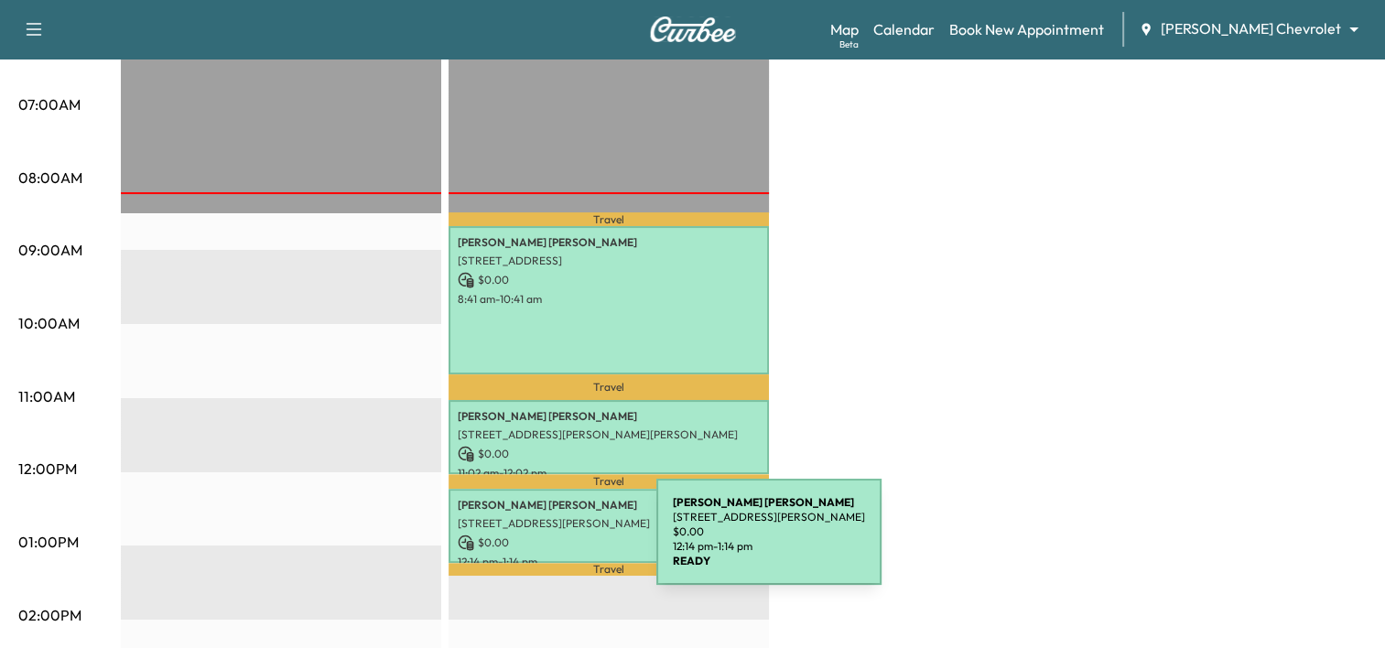
click at [519, 544] on p "$ 0.00" at bounding box center [609, 543] width 302 height 16
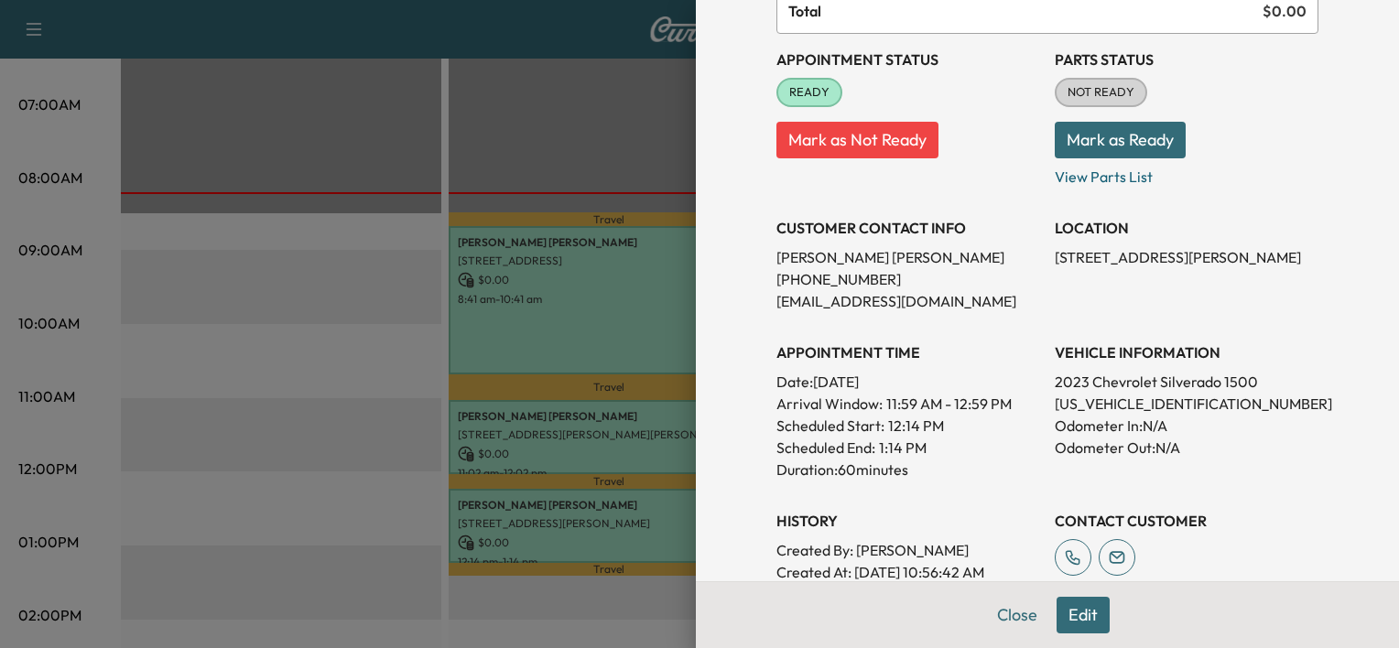
scroll to position [183, 0]
click at [1145, 400] on p "[US_VEHICLE_IDENTIFICATION_NUMBER]" at bounding box center [1187, 402] width 264 height 22
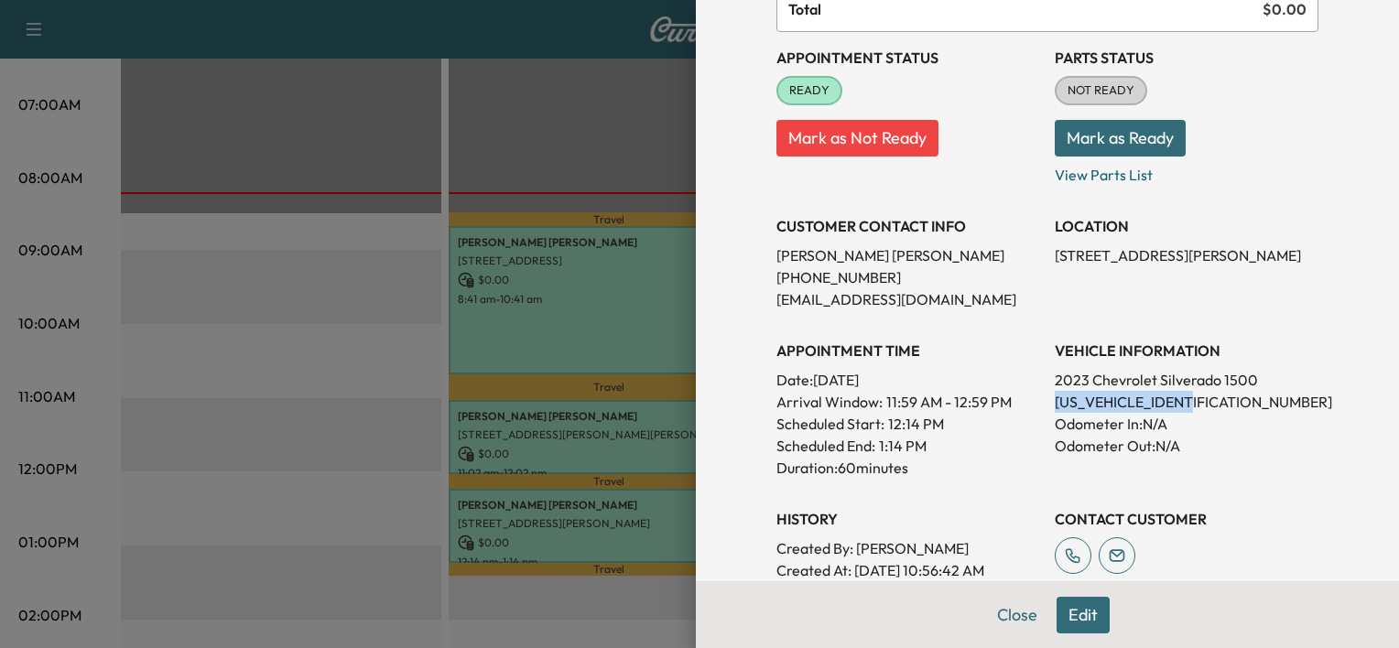
click at [1145, 400] on p "[US_VEHICLE_IDENTIFICATION_NUMBER]" at bounding box center [1187, 402] width 264 height 22
copy p "[US_VEHICLE_IDENTIFICATION_NUMBER]"
click at [1145, 400] on p "[US_VEHICLE_IDENTIFICATION_NUMBER]" at bounding box center [1187, 402] width 264 height 22
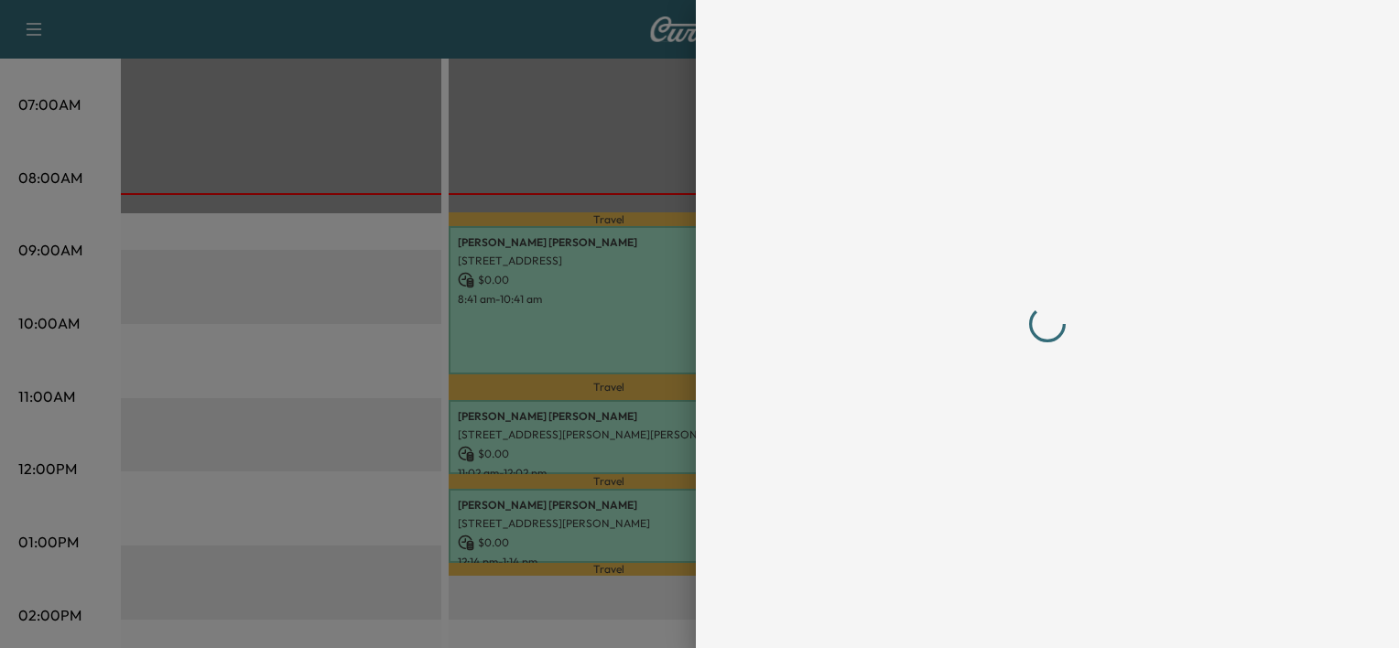
scroll to position [0, 0]
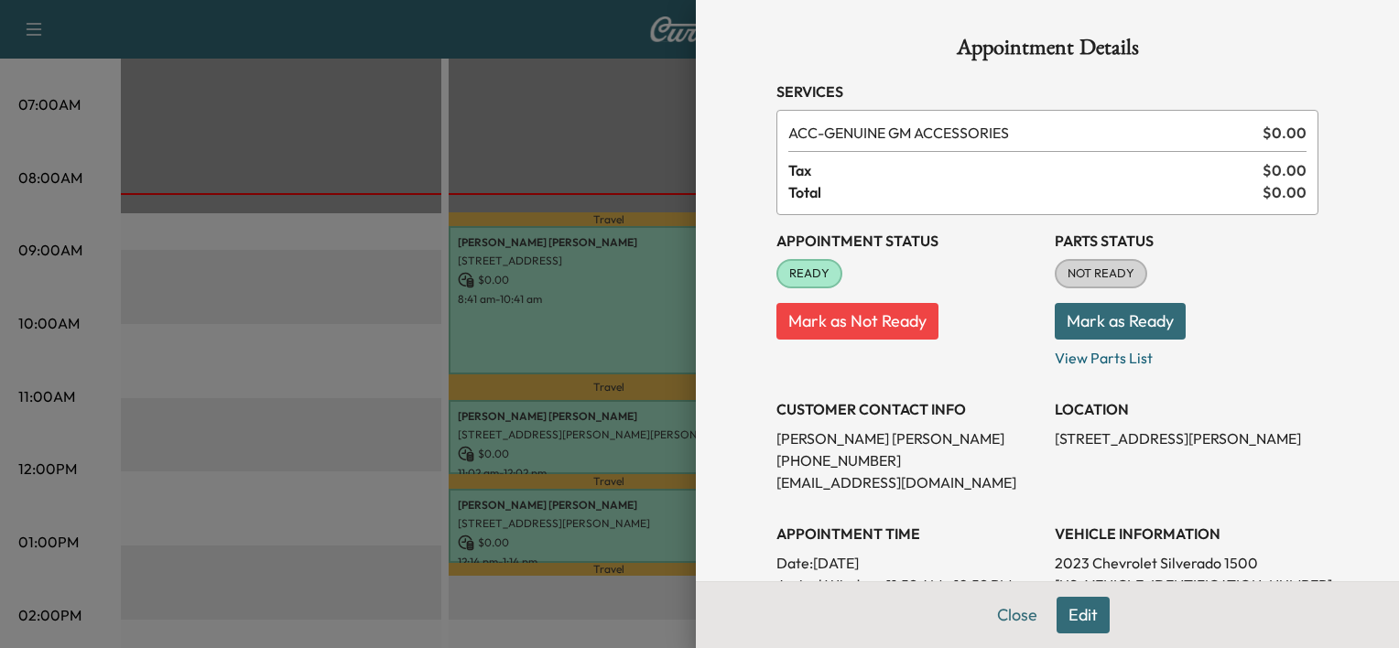
click at [630, 49] on div at bounding box center [699, 324] width 1399 height 648
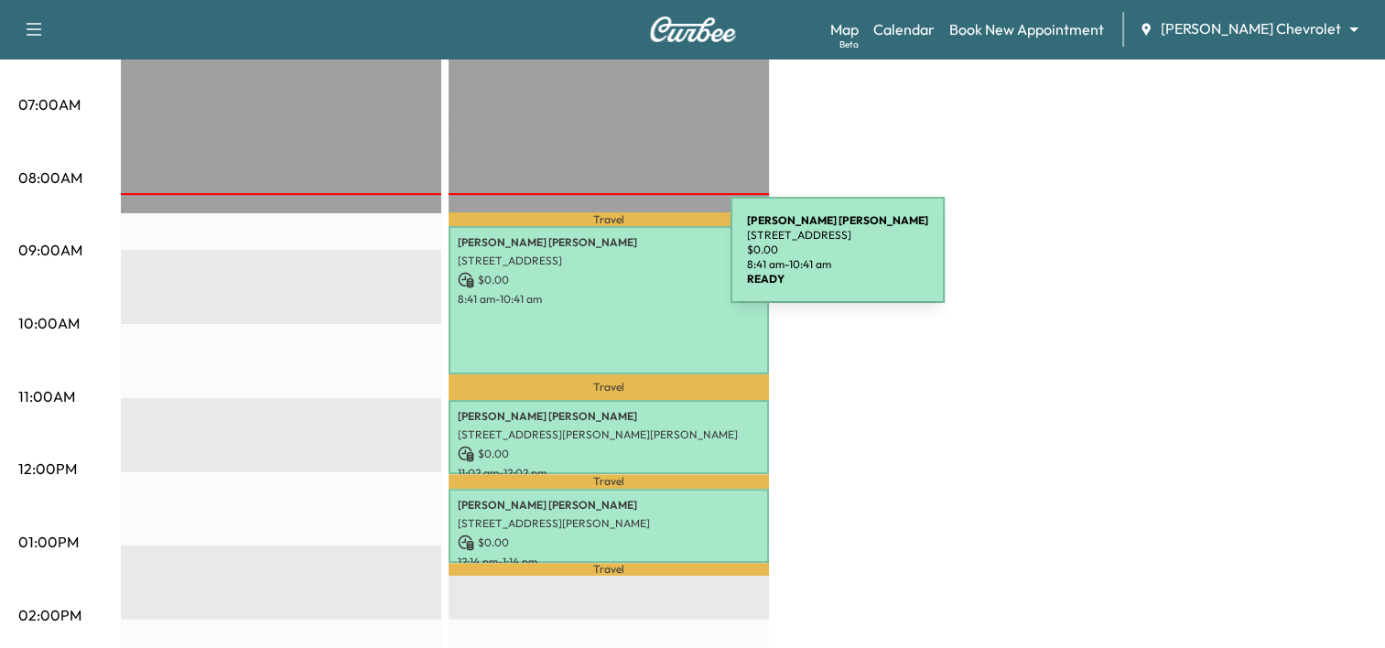
drag, startPoint x: 593, startPoint y: 261, endPoint x: 499, endPoint y: 297, distance: 100.8
click at [499, 297] on p "8:41 am - 10:41 am" at bounding box center [609, 299] width 302 height 15
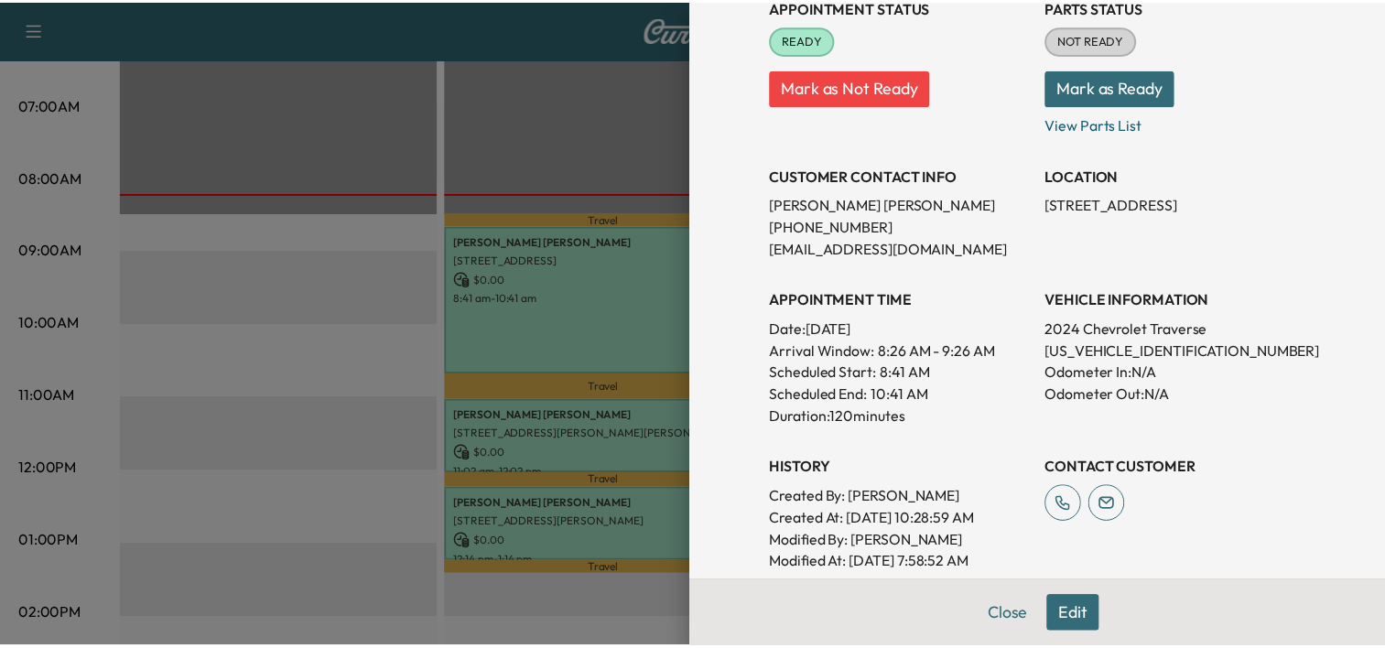
scroll to position [241, 0]
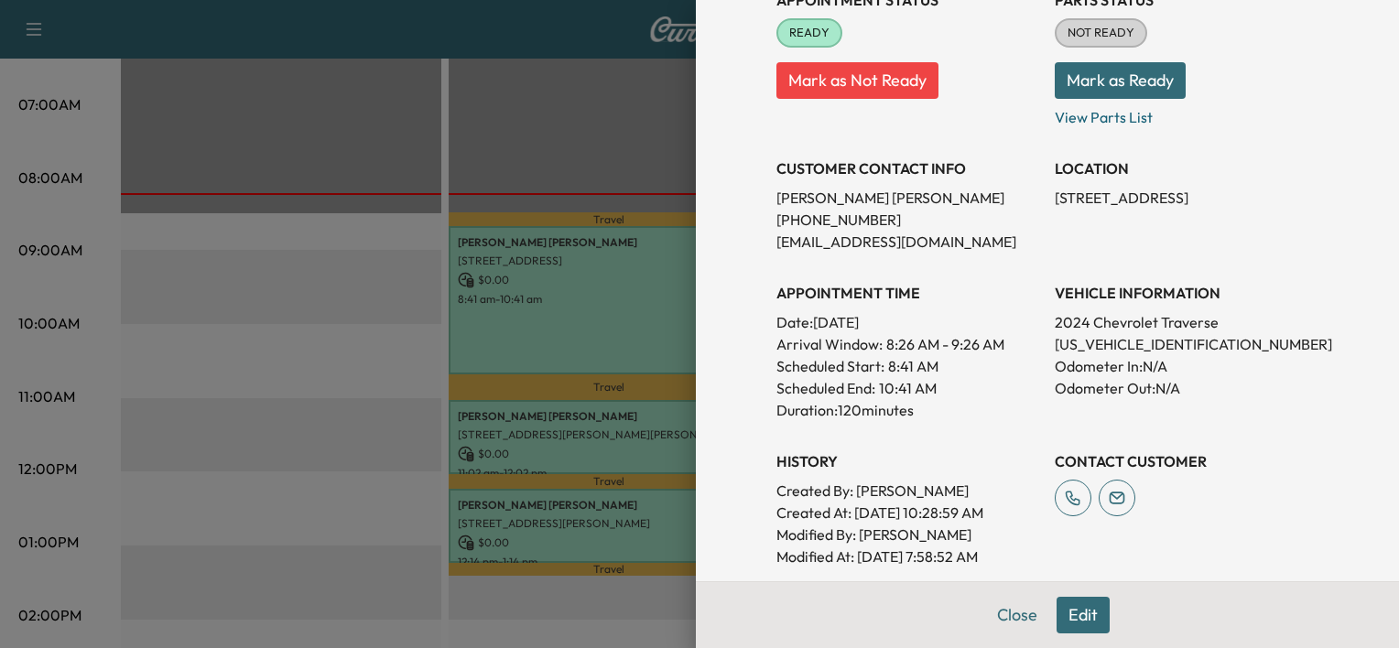
click at [379, 263] on div at bounding box center [699, 324] width 1399 height 648
